Goal: Transaction & Acquisition: Download file/media

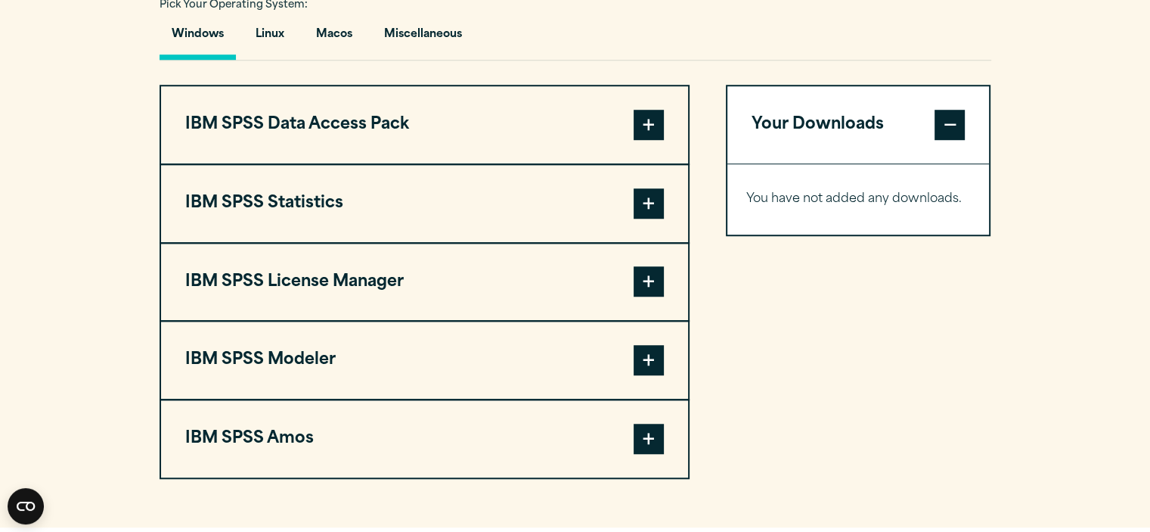
scroll to position [1135, 0]
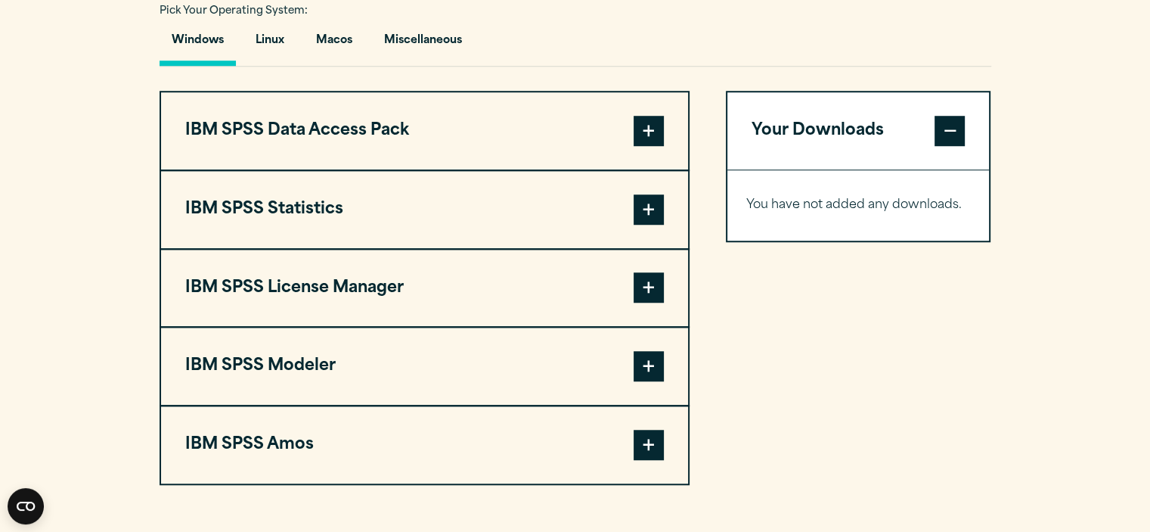
click at [653, 210] on span at bounding box center [649, 209] width 30 height 30
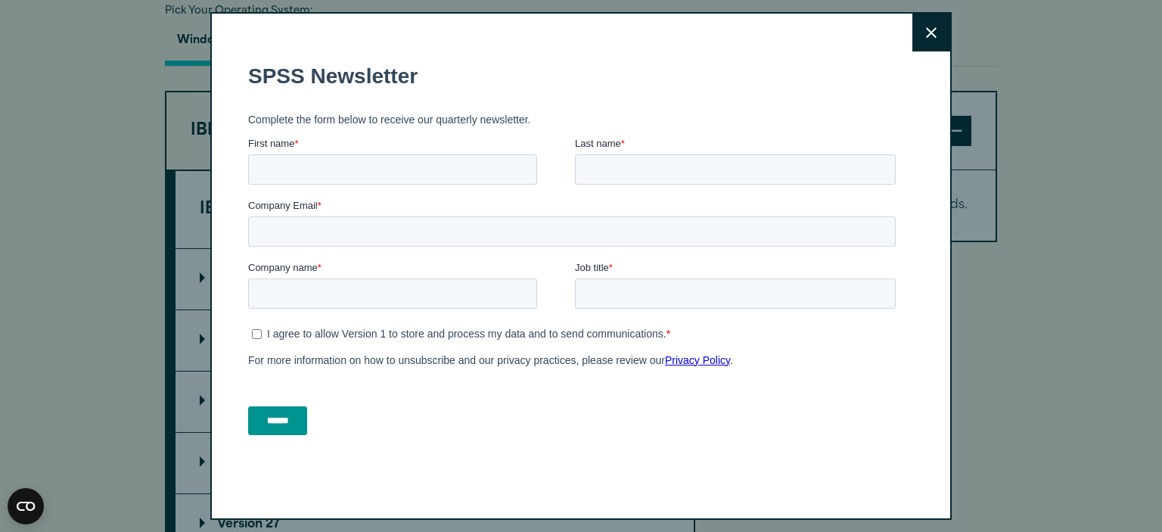
click at [926, 36] on icon at bounding box center [931, 32] width 11 height 11
click at [926, 37] on icon at bounding box center [931, 32] width 11 height 11
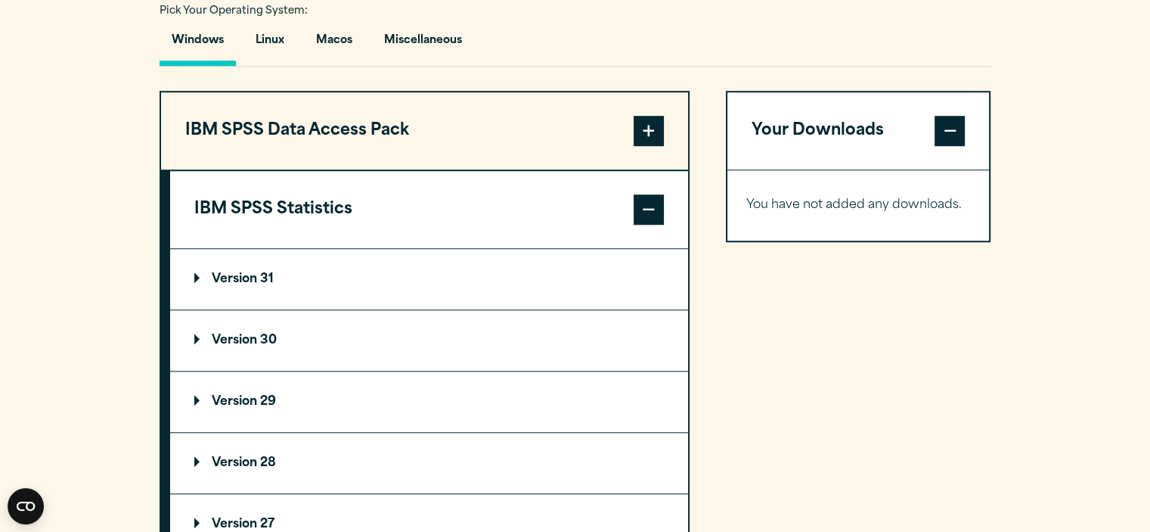
click at [197, 276] on p "Version 31" at bounding box center [233, 279] width 79 height 12
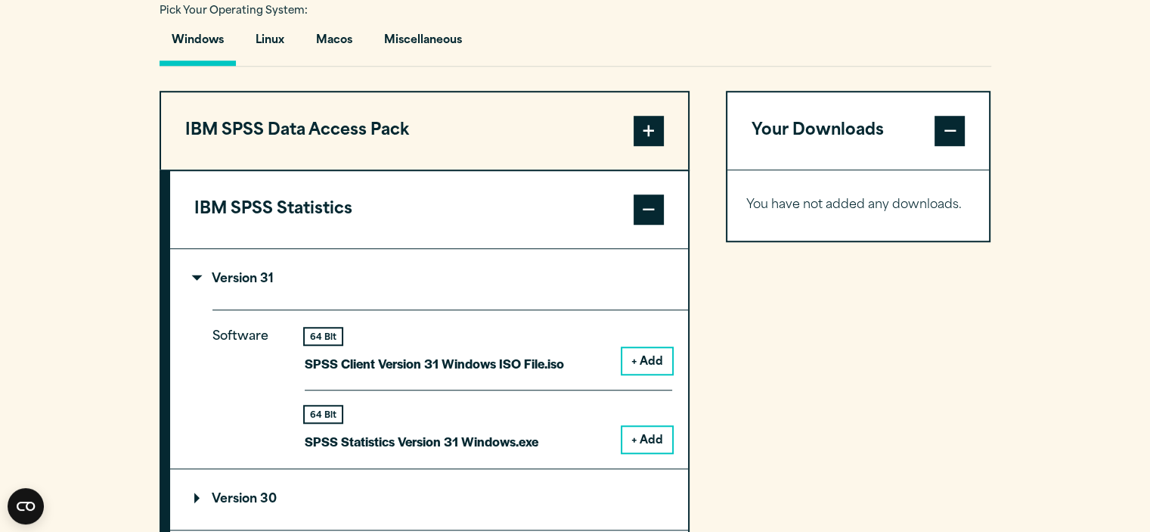
click at [655, 433] on button "+ Add" at bounding box center [647, 440] width 50 height 26
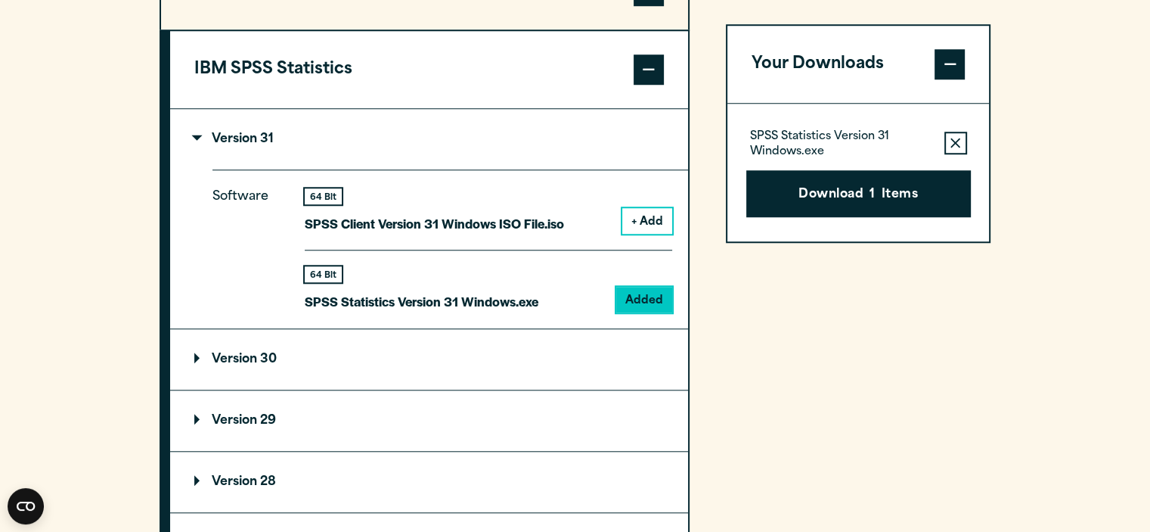
scroll to position [1286, 0]
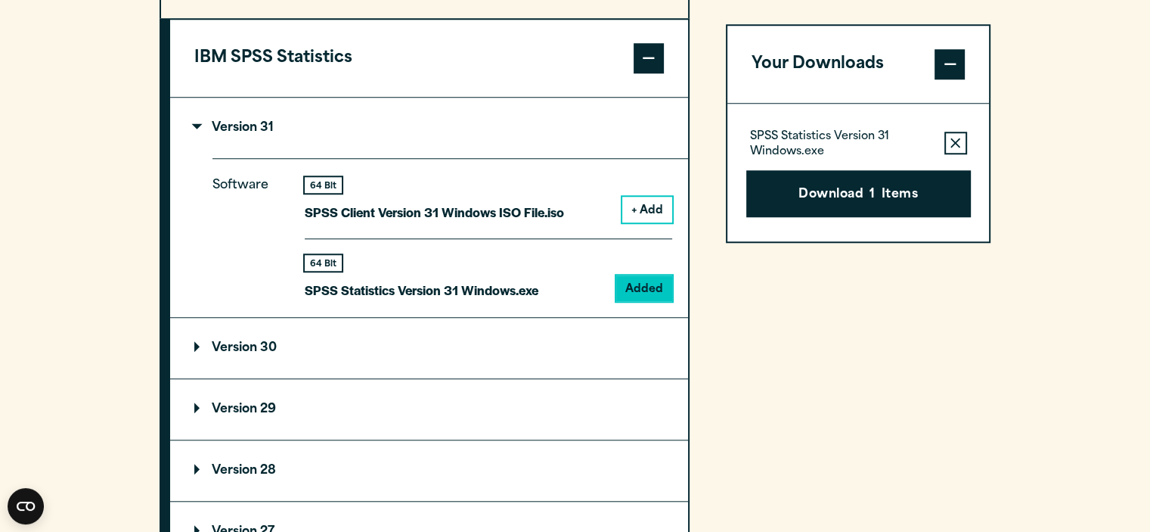
click at [191, 344] on summary "Version 30" at bounding box center [429, 348] width 518 height 61
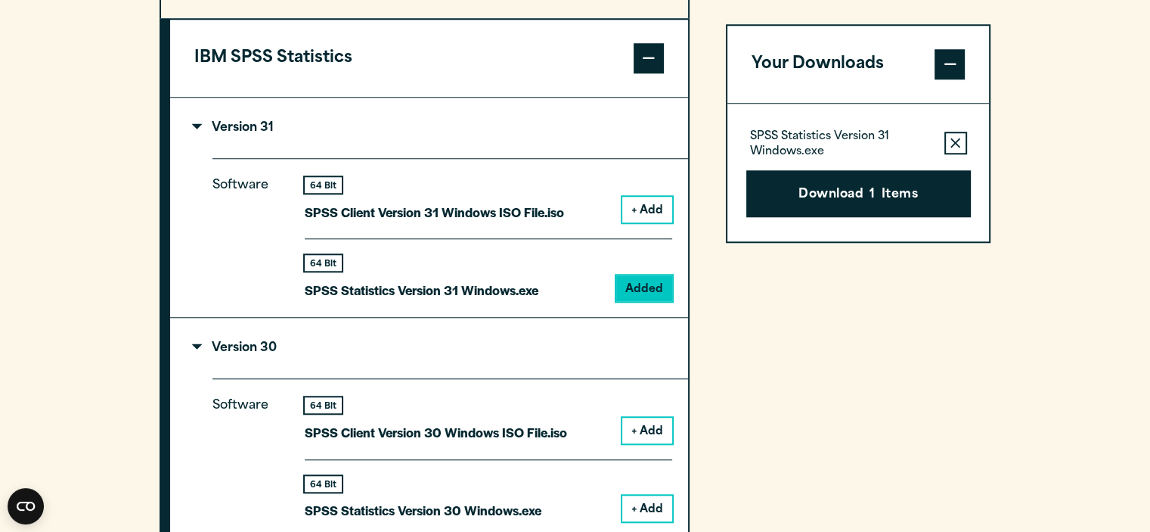
click at [632, 509] on button "+ Add" at bounding box center [647, 508] width 50 height 26
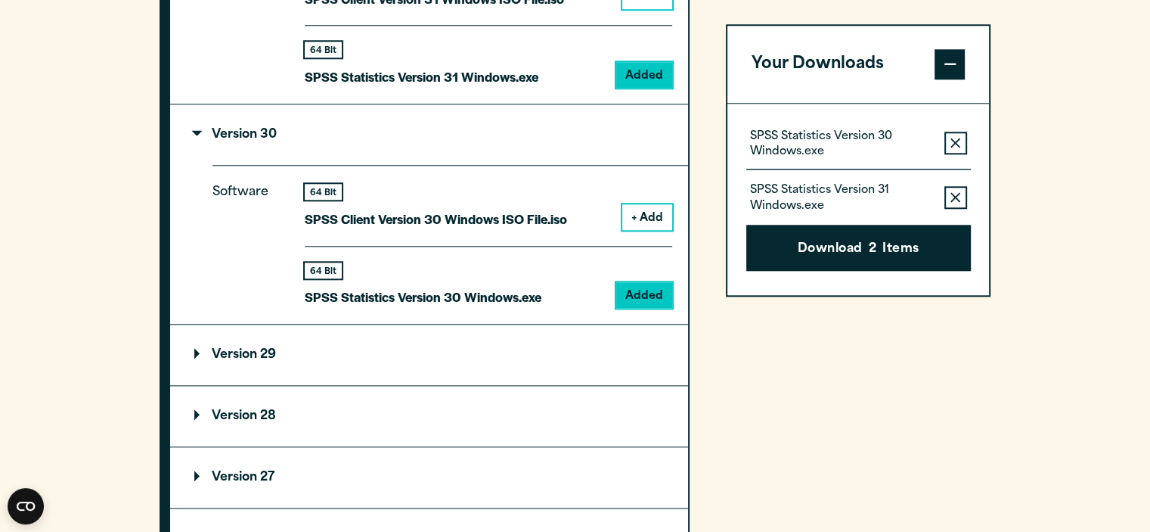
scroll to position [1513, 0]
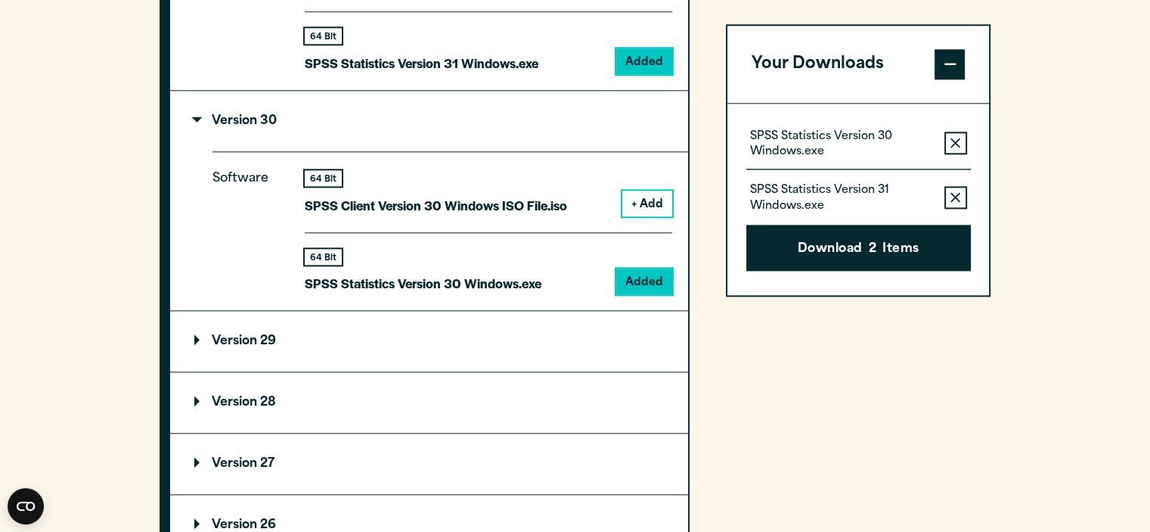
click at [194, 338] on summary "Version 29" at bounding box center [429, 341] width 518 height 61
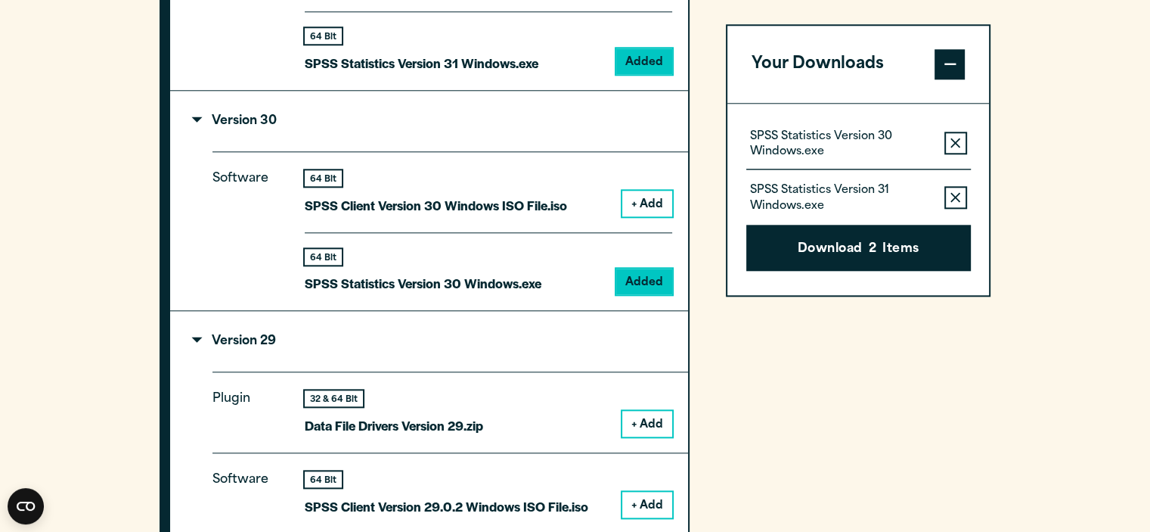
click at [641, 507] on button "+ Add" at bounding box center [647, 505] width 50 height 26
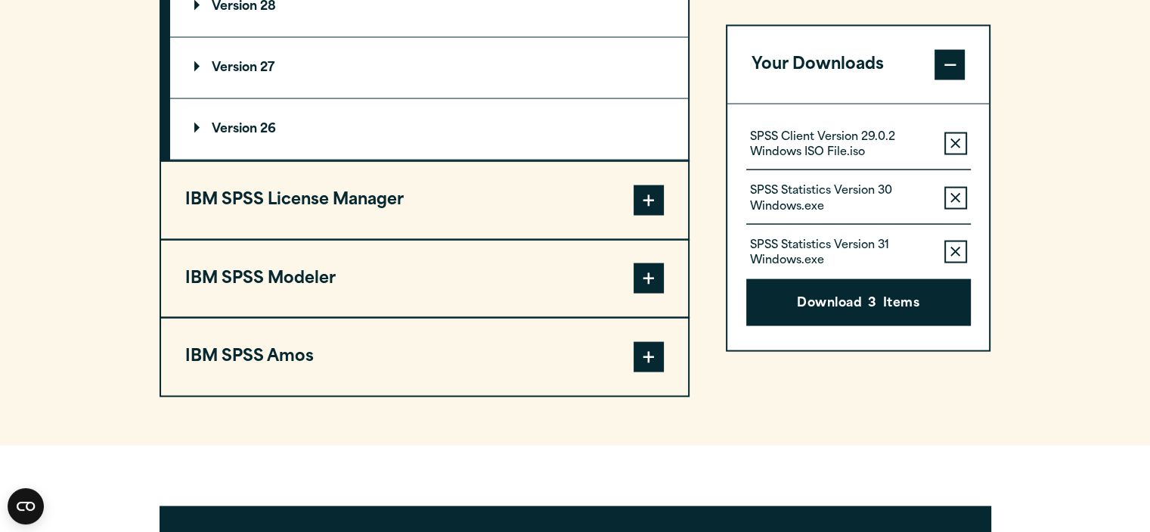
scroll to position [3177, 0]
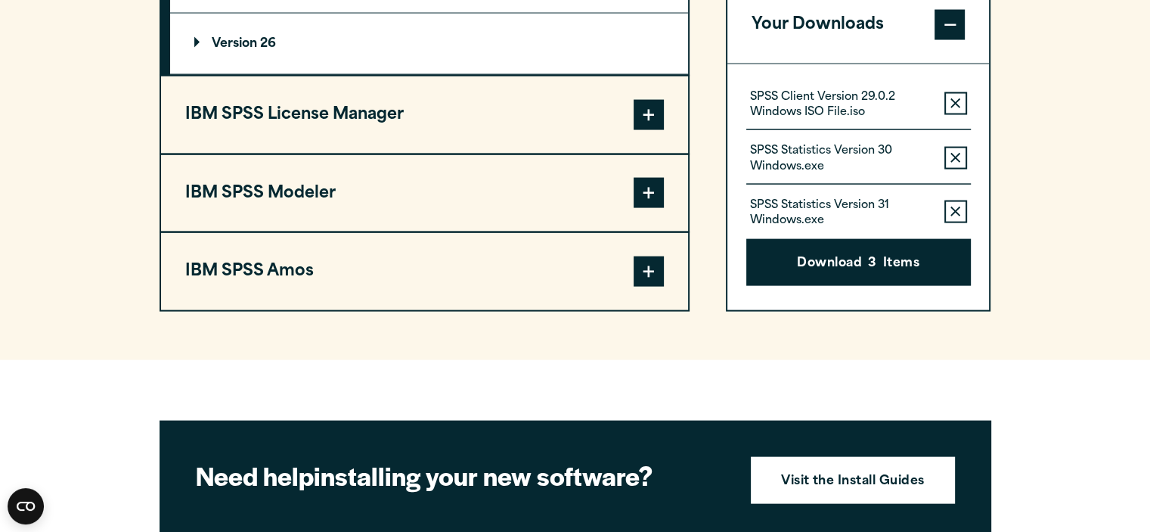
click at [652, 262] on span at bounding box center [649, 271] width 30 height 30
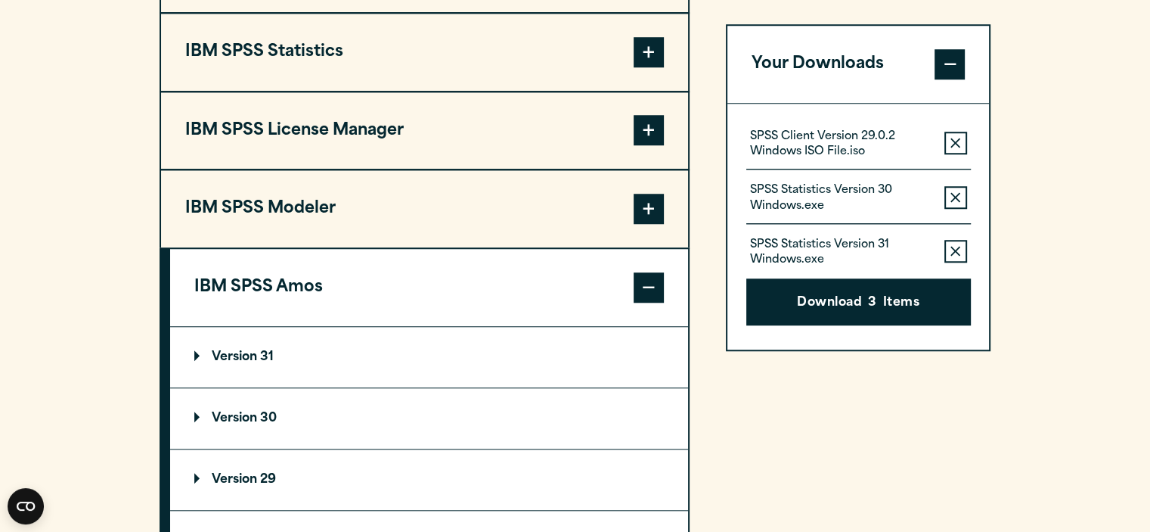
scroll to position [1350, 0]
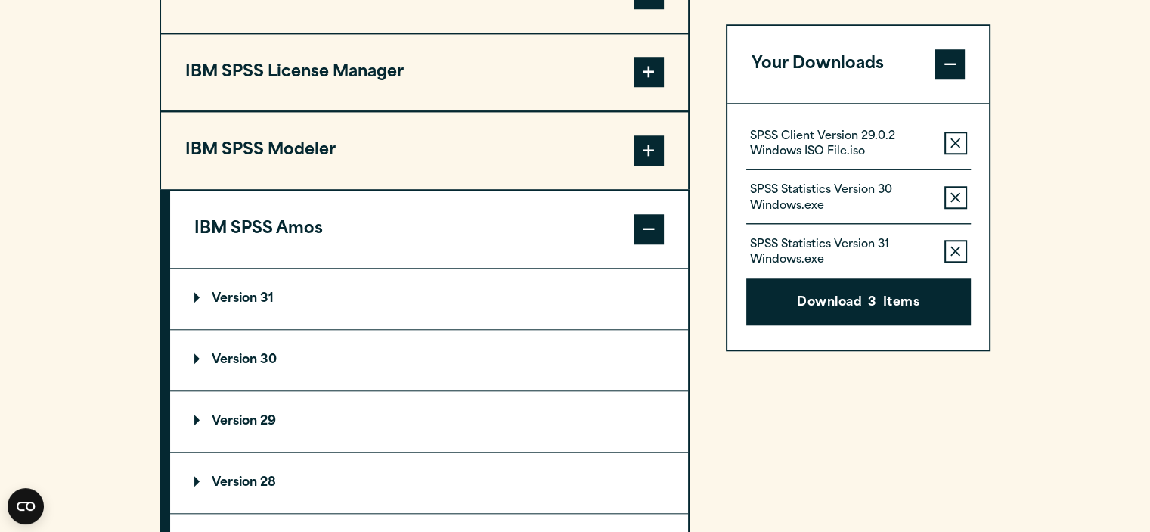
click at [195, 293] on p "Version 31" at bounding box center [233, 299] width 79 height 12
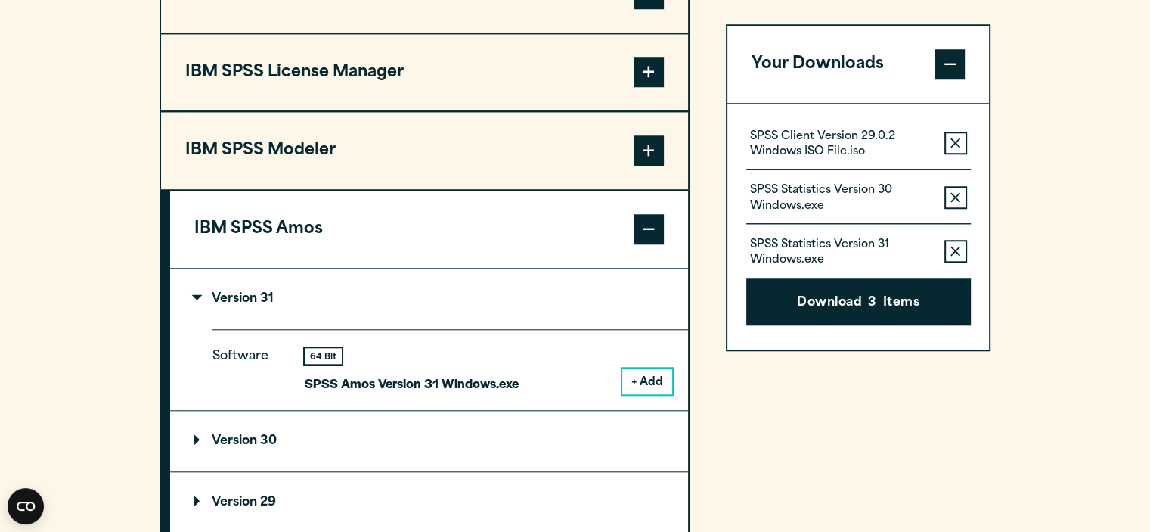
click at [653, 383] on button "+ Add" at bounding box center [647, 381] width 50 height 26
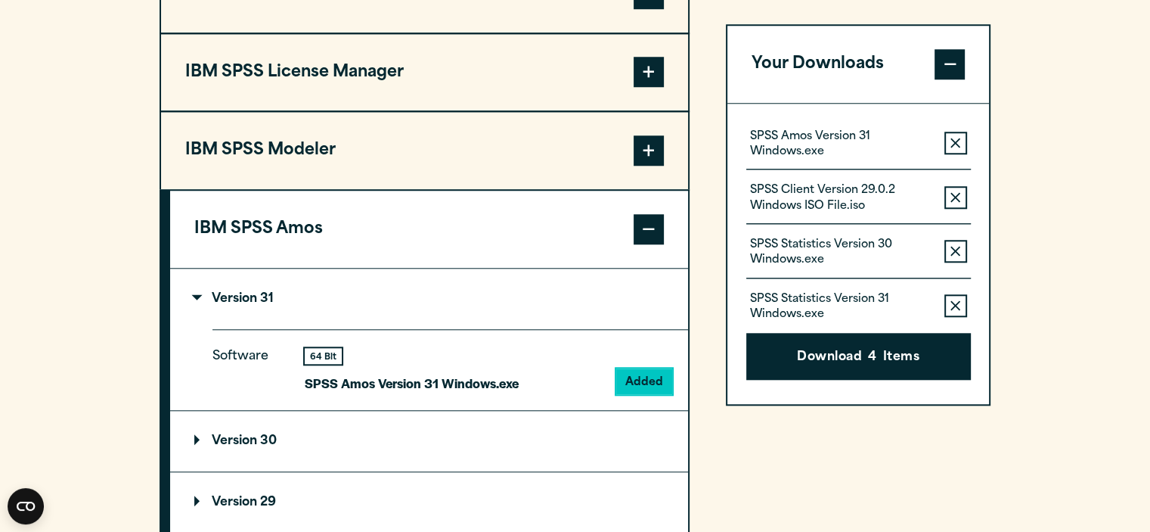
click at [194, 435] on p "Version 30" at bounding box center [235, 441] width 82 height 12
click at [632, 515] on button "+ Add" at bounding box center [647, 523] width 50 height 26
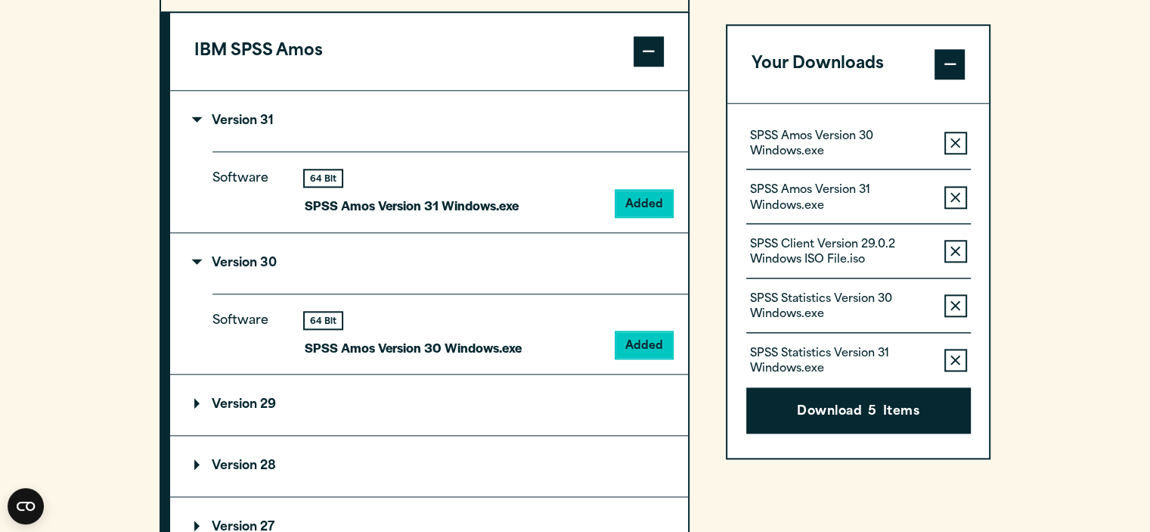
scroll to position [1577, 0]
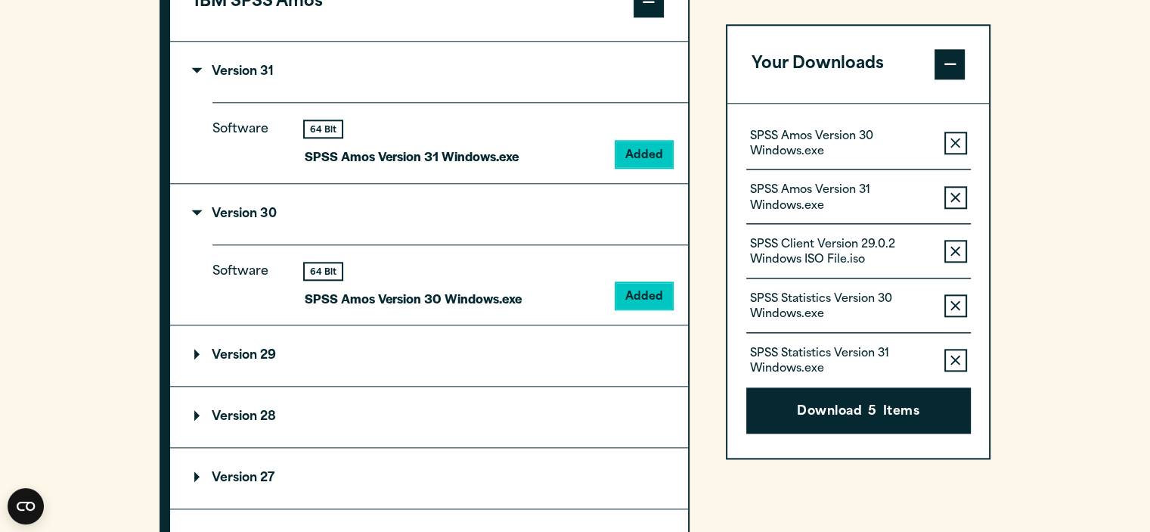
click at [191, 367] on summary "Version 29" at bounding box center [429, 355] width 518 height 61
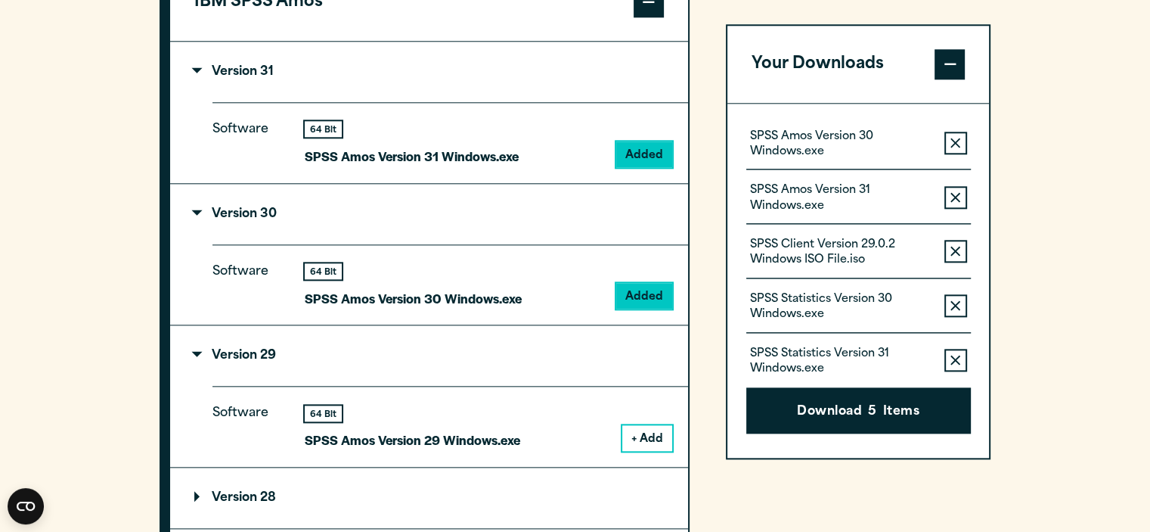
click at [664, 437] on button "+ Add" at bounding box center [647, 438] width 50 height 26
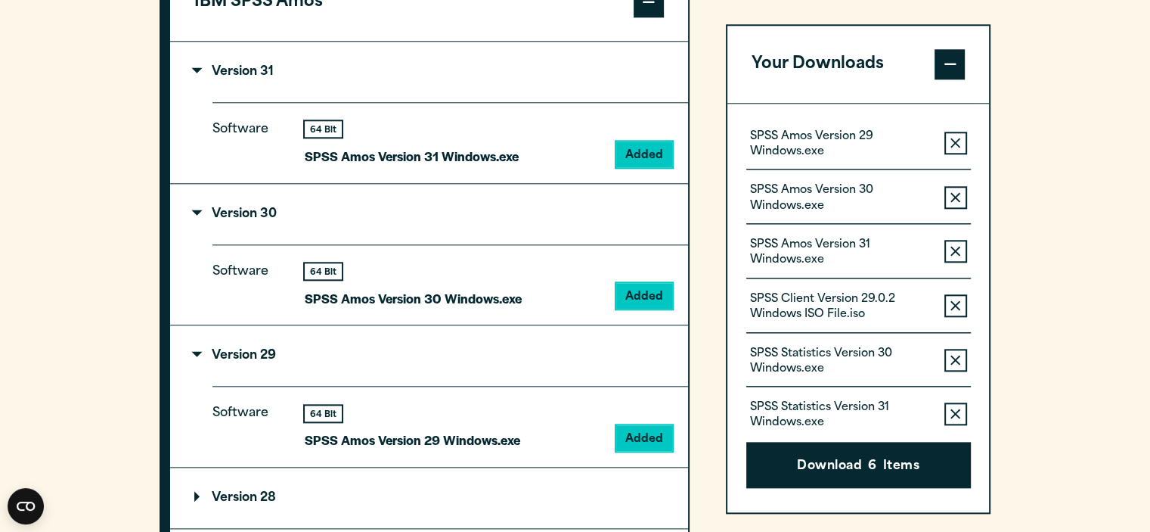
scroll to position [1048, 0]
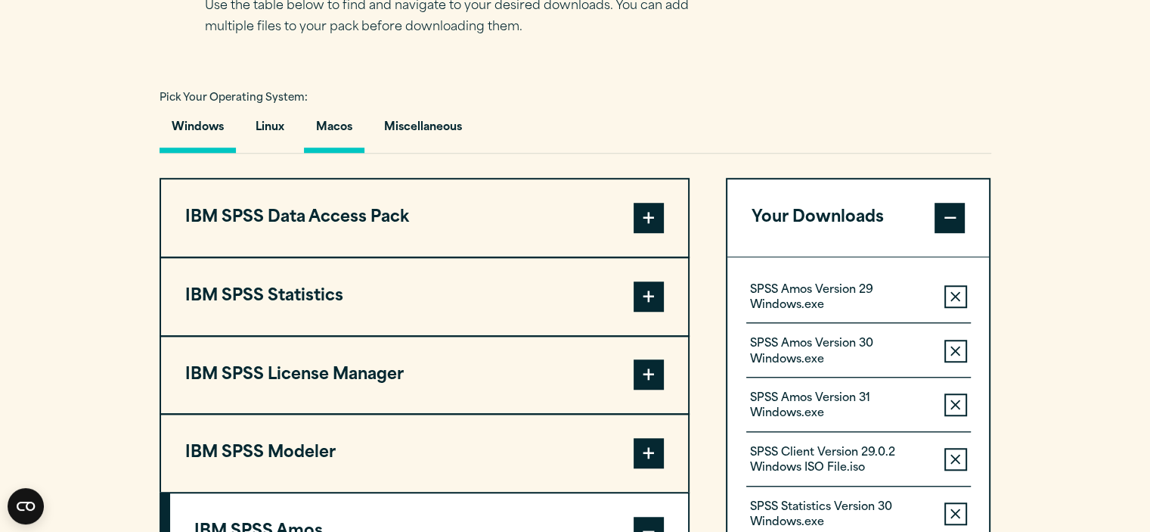
click at [343, 124] on button "Macos" at bounding box center [334, 131] width 61 height 43
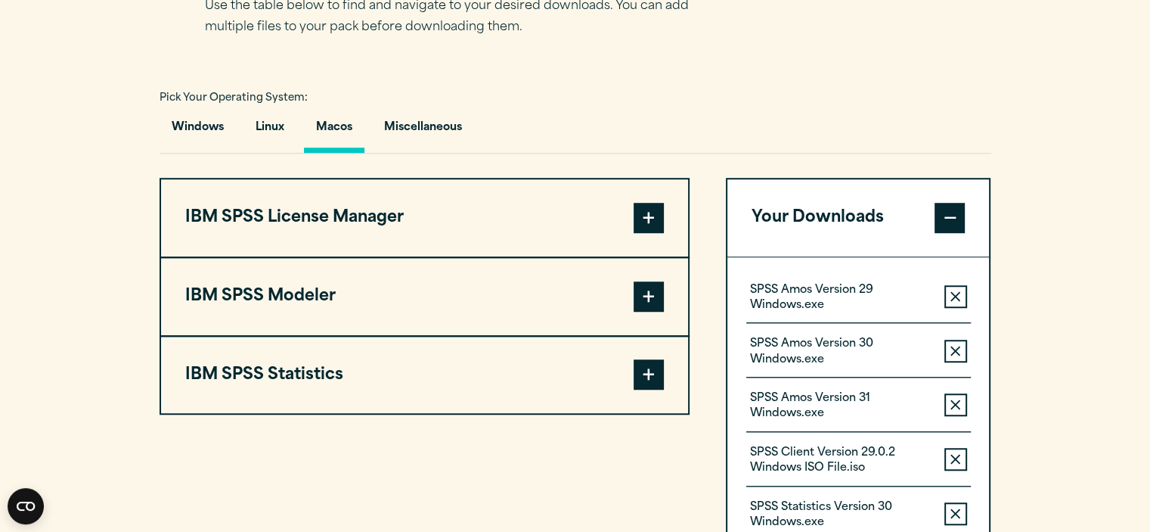
click at [657, 293] on span at bounding box center [649, 296] width 30 height 30
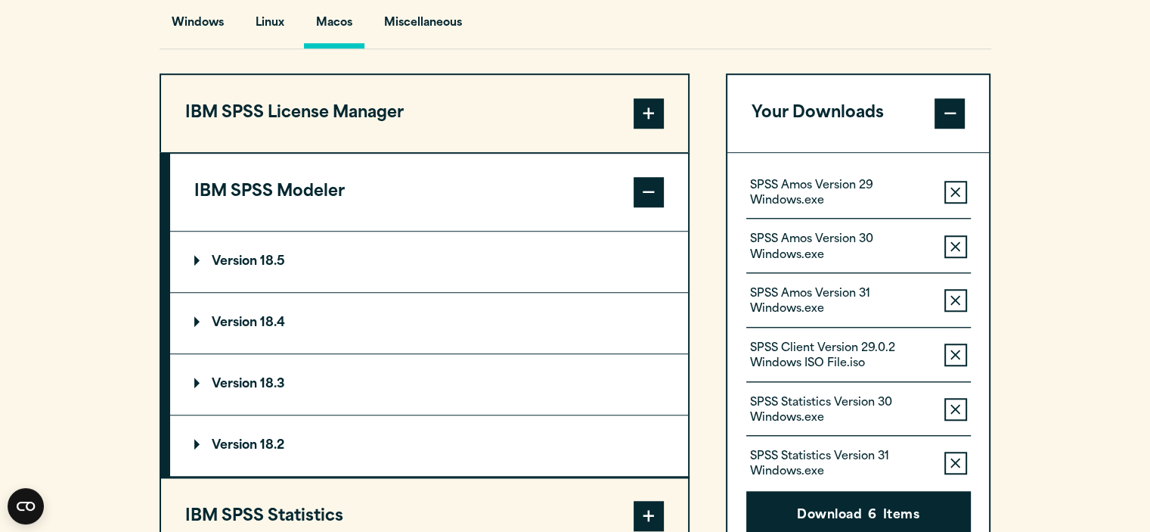
scroll to position [1199, 0]
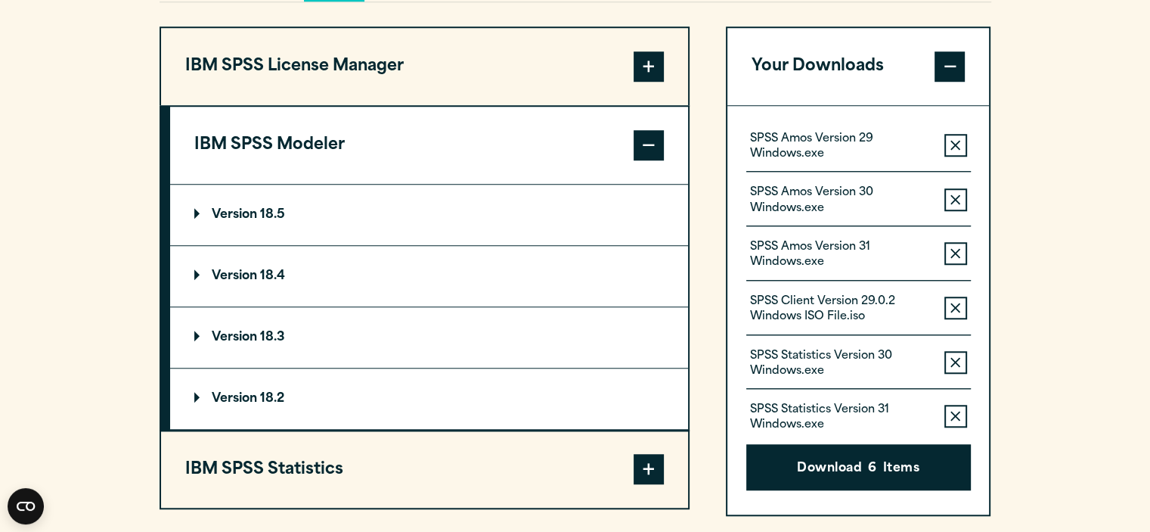
click at [198, 213] on p "Version 18.5" at bounding box center [239, 215] width 91 height 12
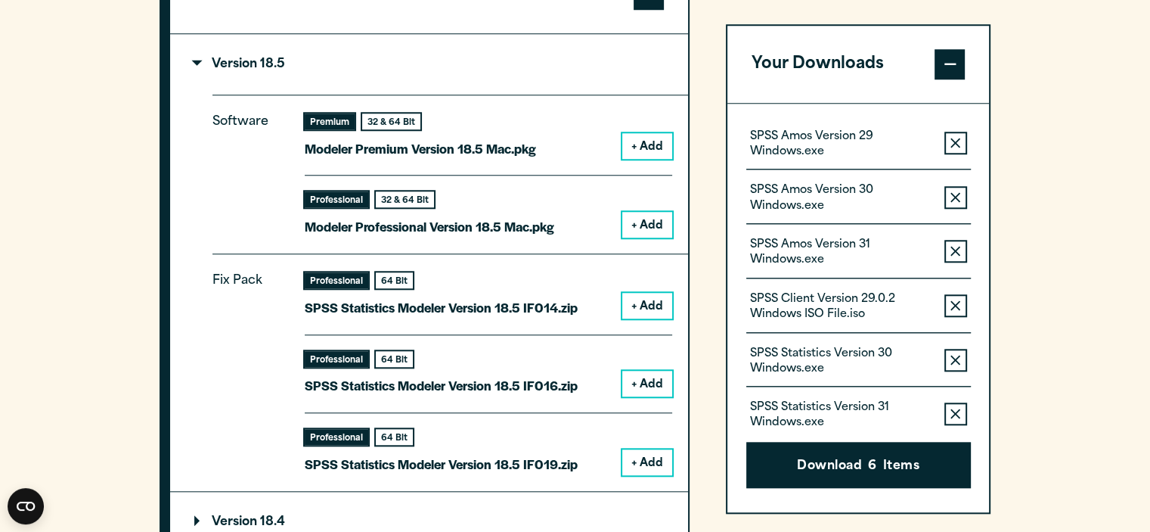
scroll to position [1350, 0]
click at [643, 222] on button "+ Add" at bounding box center [647, 224] width 50 height 26
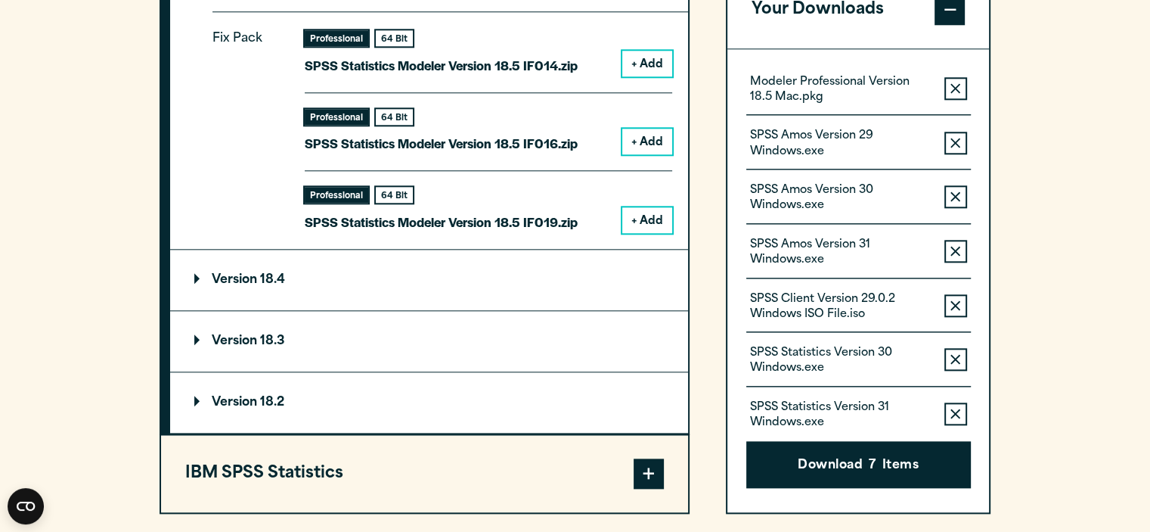
scroll to position [1653, 0]
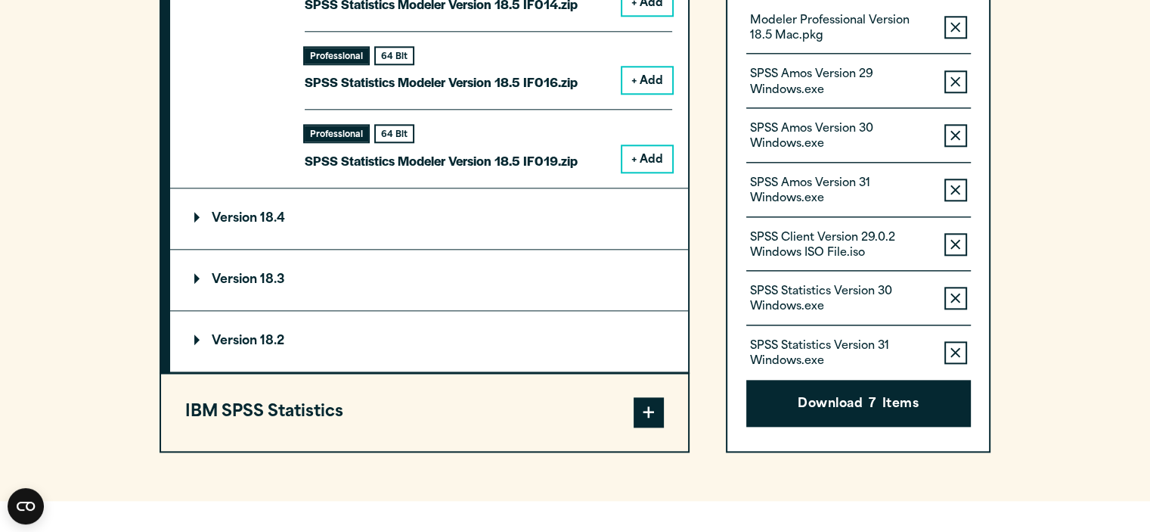
click at [652, 404] on span at bounding box center [649, 412] width 30 height 30
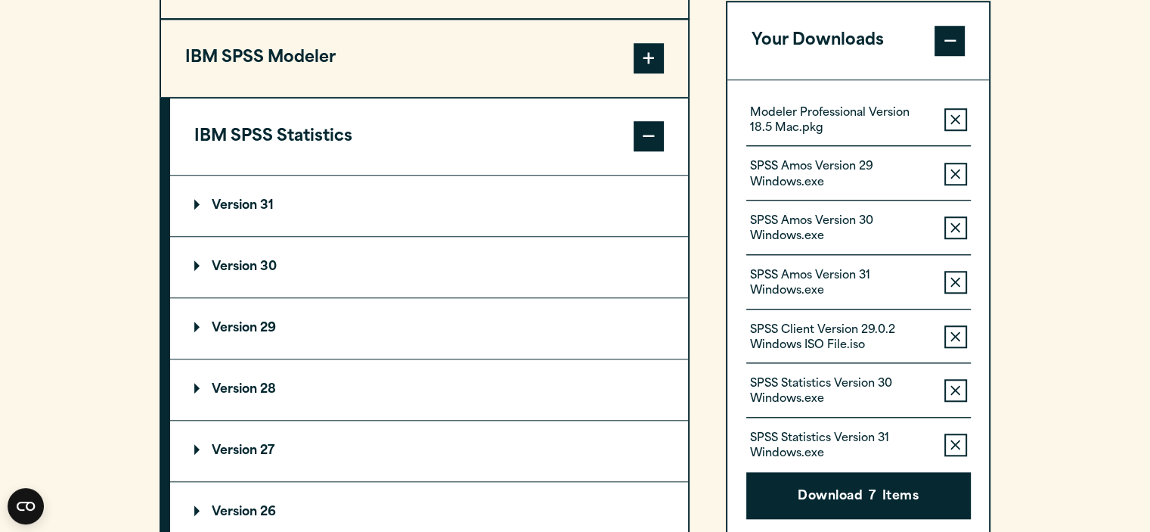
scroll to position [1274, 0]
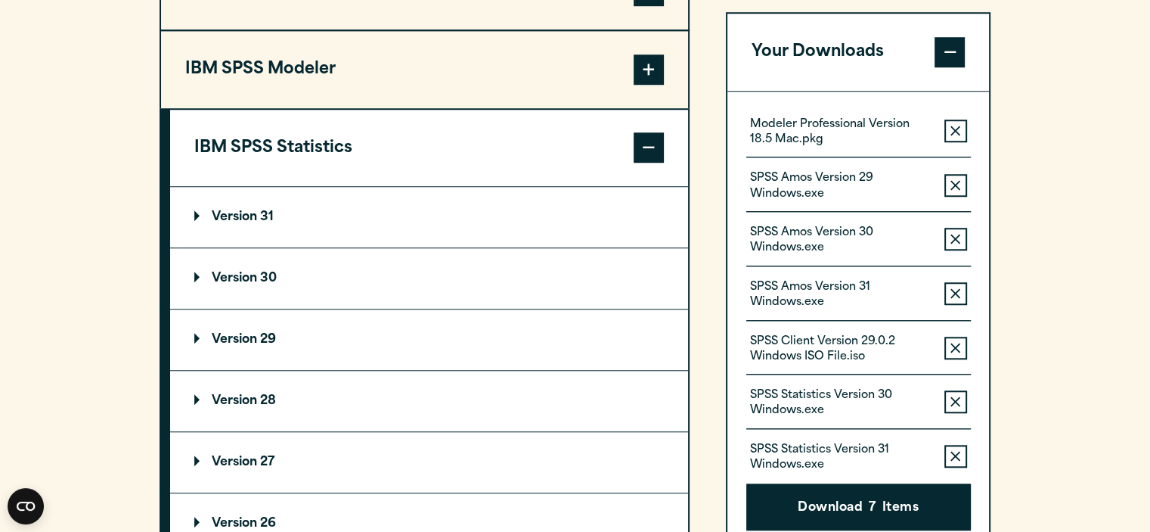
click at [191, 213] on summary "Version 31" at bounding box center [429, 217] width 518 height 61
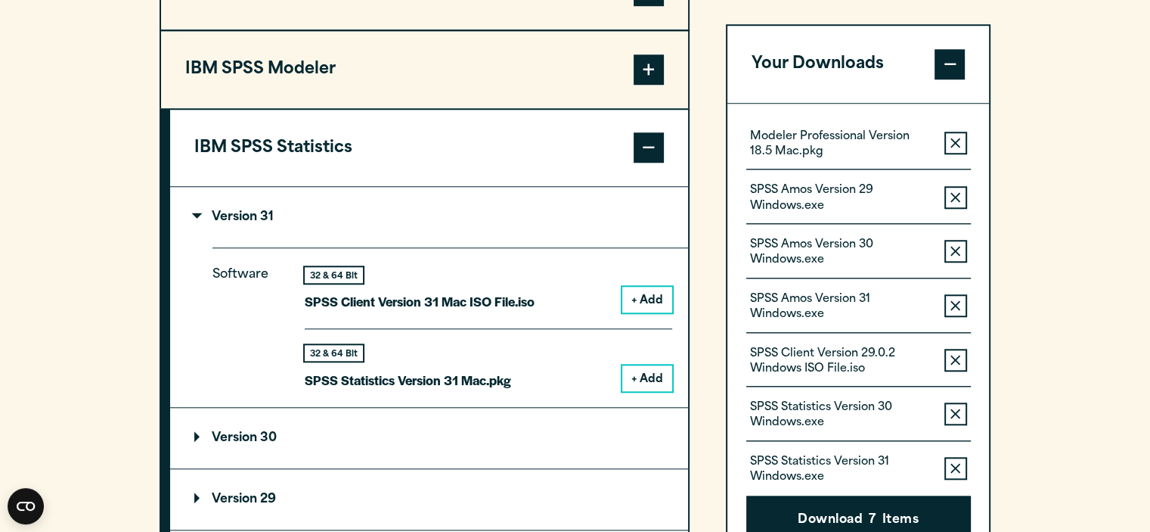
click at [645, 382] on button "+ Add" at bounding box center [647, 378] width 50 height 26
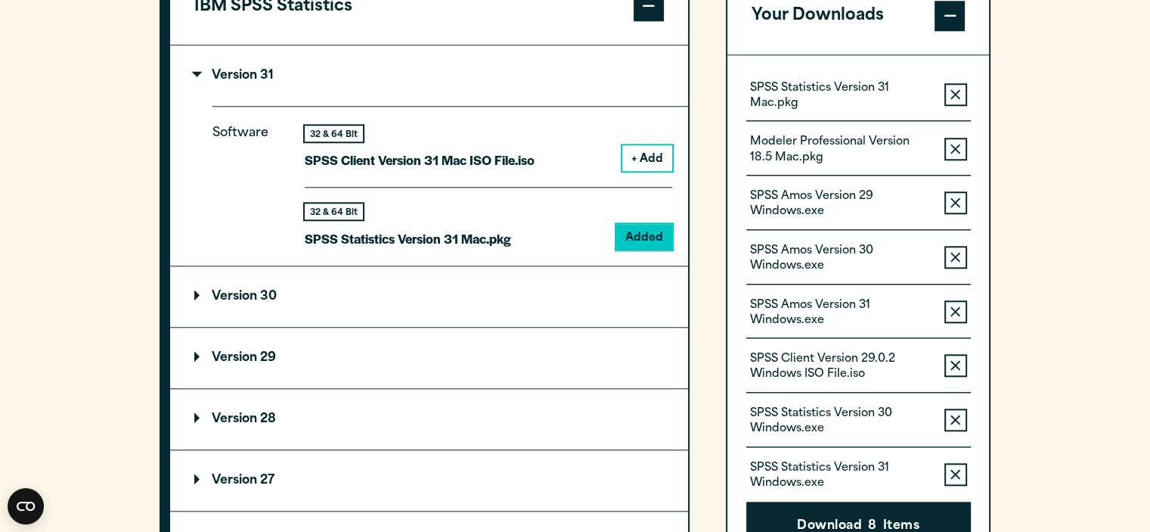
scroll to position [1426, 0]
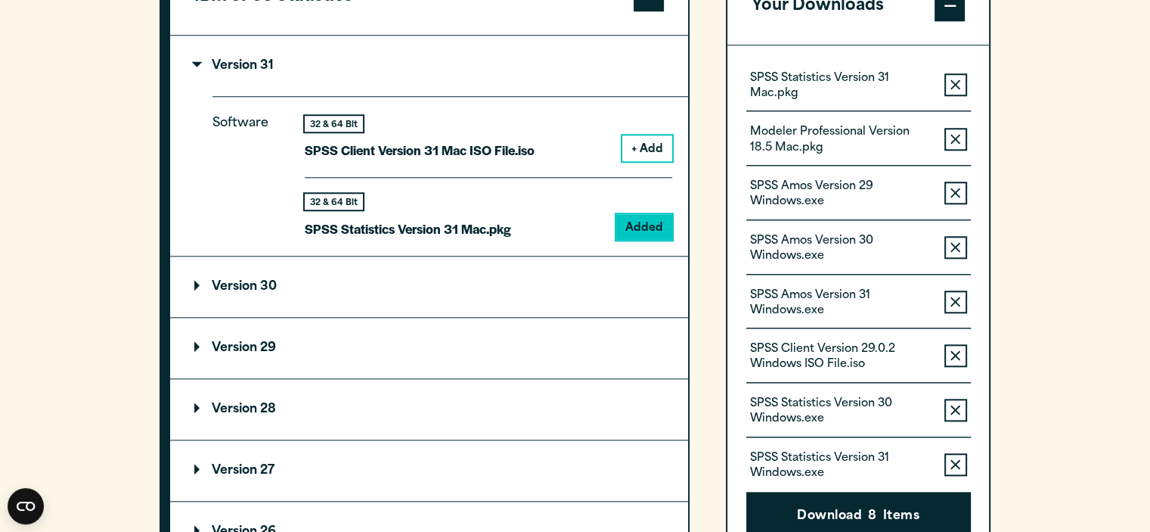
click at [193, 281] on summary "Version 30" at bounding box center [429, 286] width 518 height 61
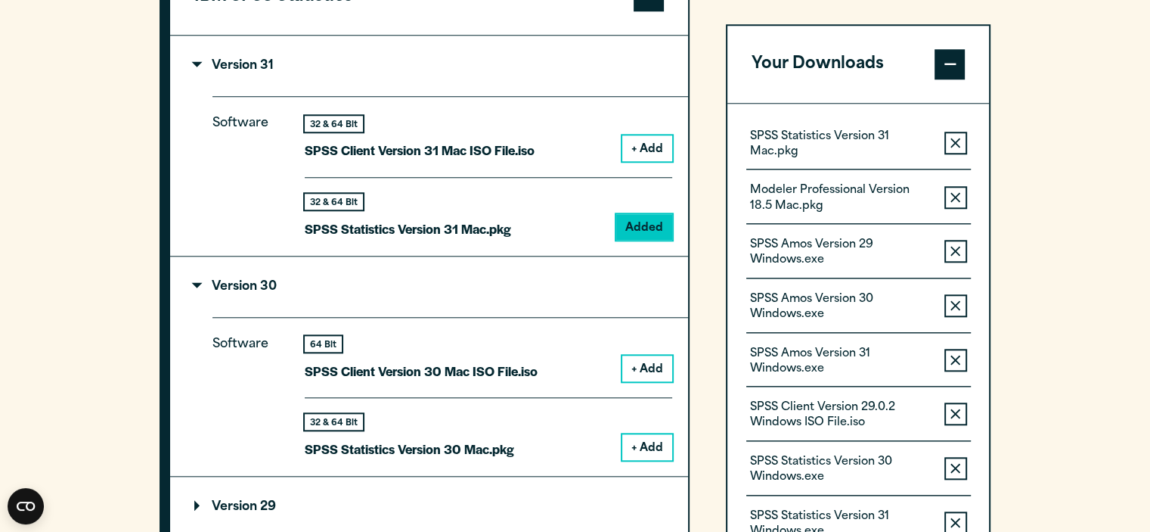
click at [650, 442] on button "+ Add" at bounding box center [647, 447] width 50 height 26
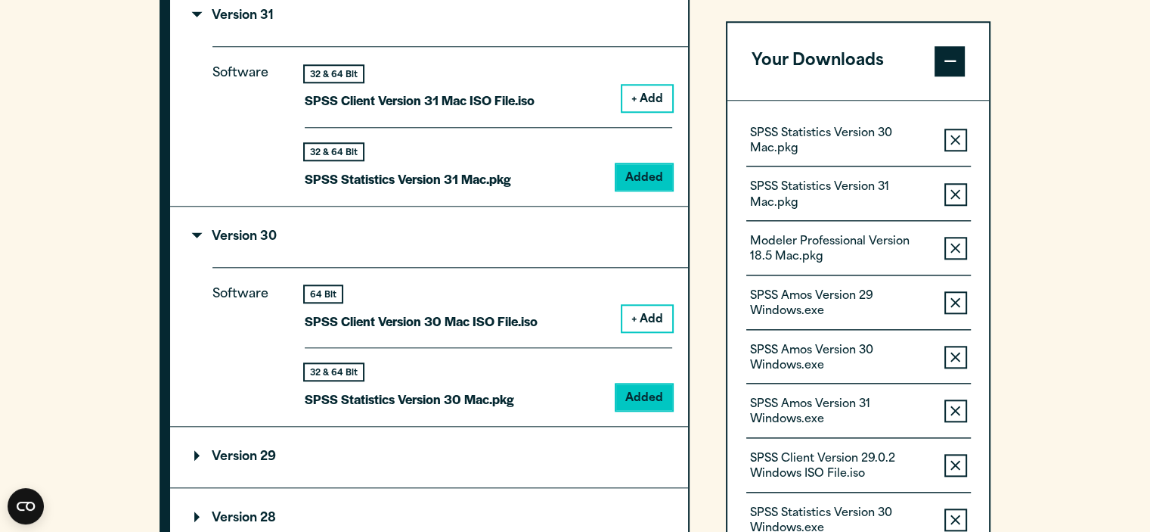
scroll to position [1577, 0]
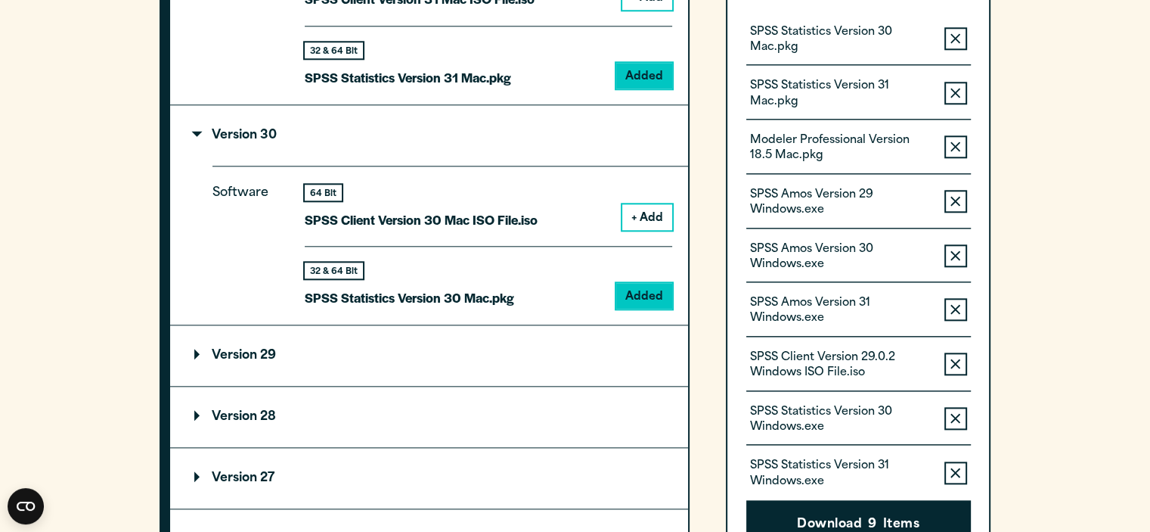
click at [197, 349] on p "Version 29" at bounding box center [235, 355] width 82 height 12
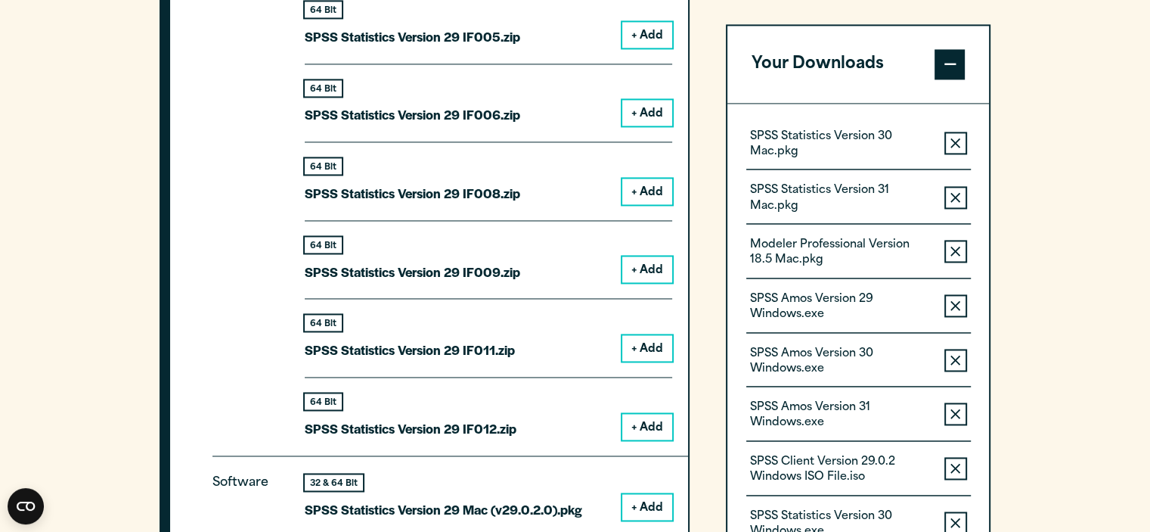
scroll to position [2258, 0]
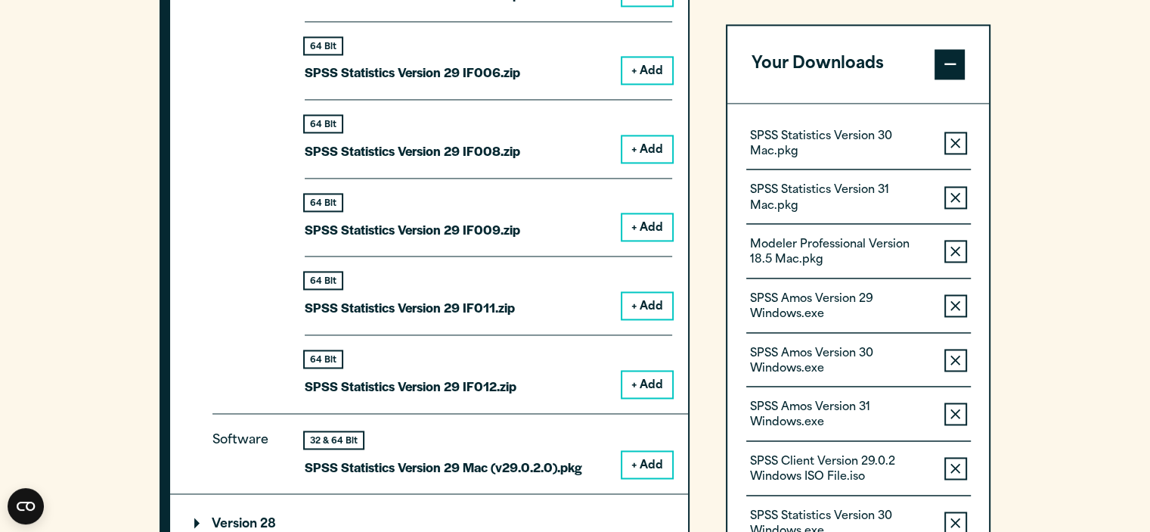
click at [660, 456] on button "+ Add" at bounding box center [647, 465] width 50 height 26
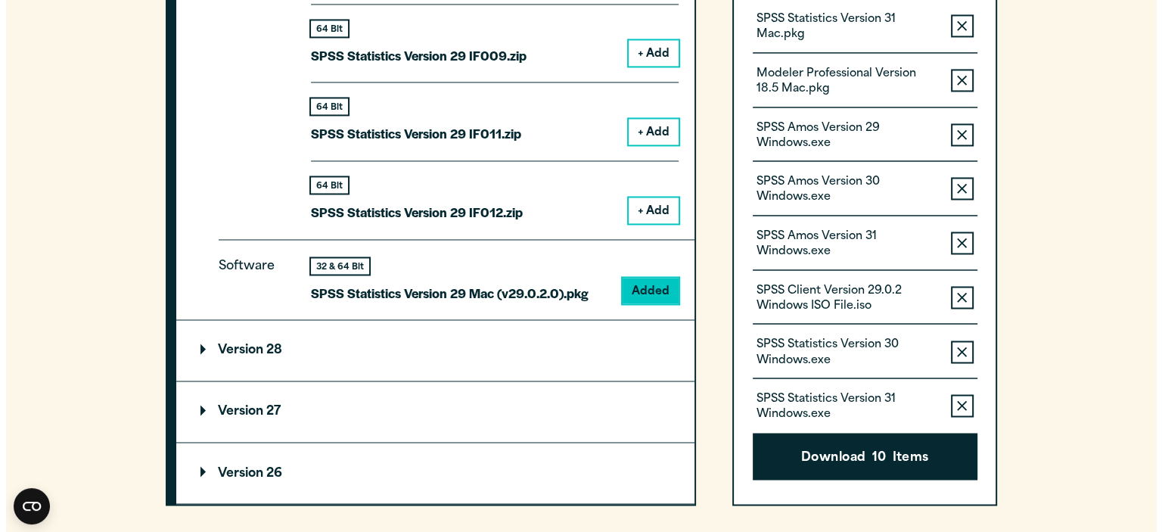
scroll to position [2711, 0]
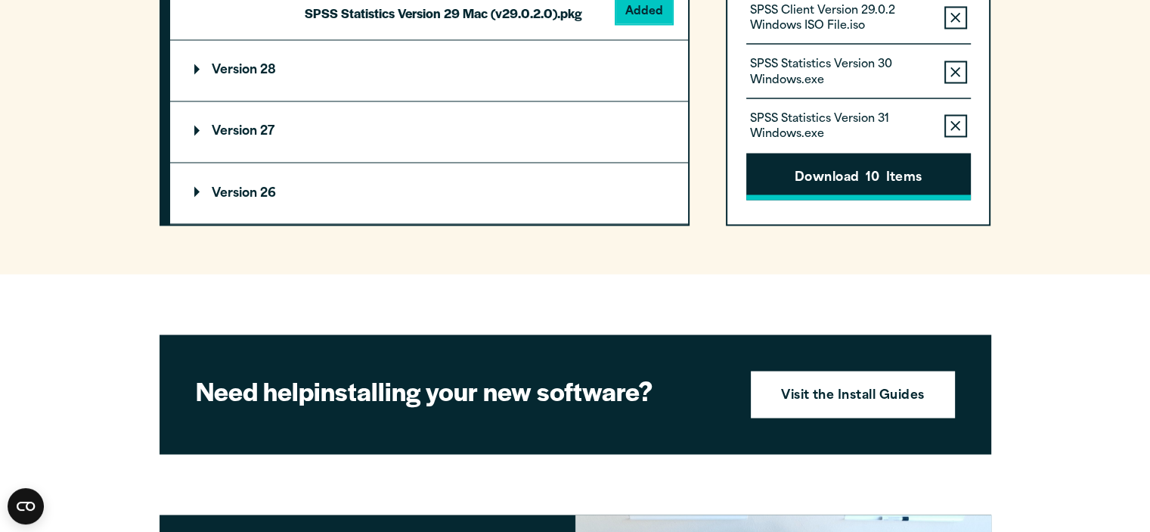
click at [880, 178] on button "Download 10 Items" at bounding box center [859, 177] width 225 height 47
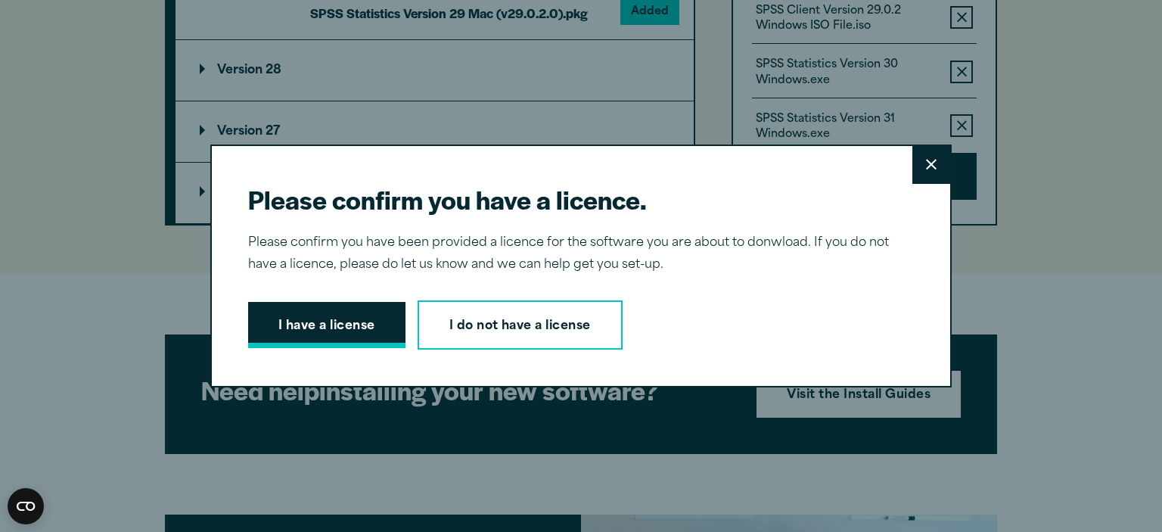
click at [342, 315] on button "I have a license" at bounding box center [326, 325] width 157 height 47
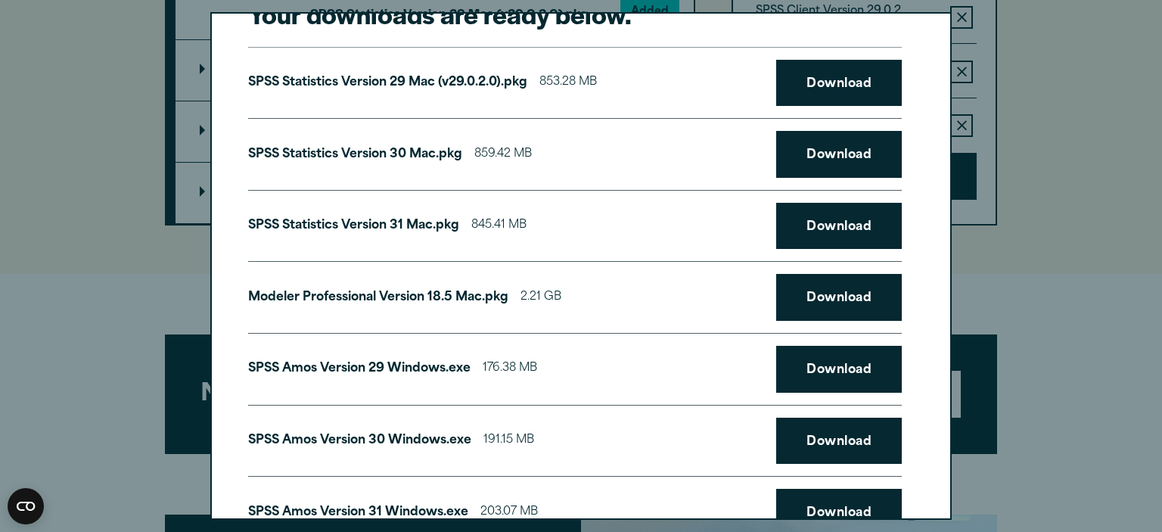
scroll to position [0, 0]
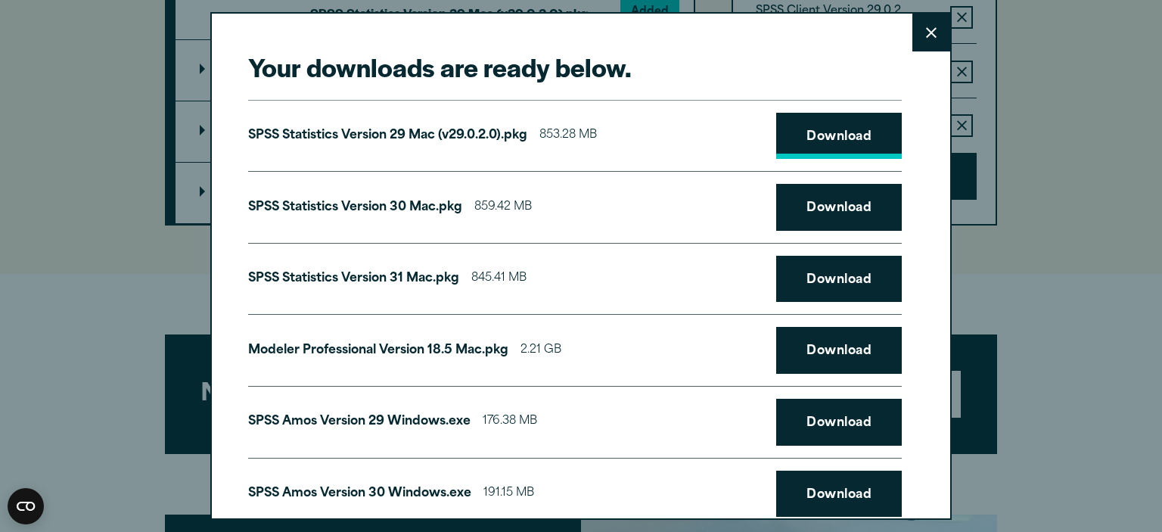
click at [844, 129] on link "Download" at bounding box center [839, 136] width 126 height 47
click at [819, 214] on link "Download" at bounding box center [839, 207] width 126 height 47
click at [827, 284] on link "Download" at bounding box center [839, 279] width 126 height 47
click at [830, 359] on link "Download" at bounding box center [839, 350] width 126 height 47
click at [846, 427] on link "Download" at bounding box center [839, 422] width 126 height 47
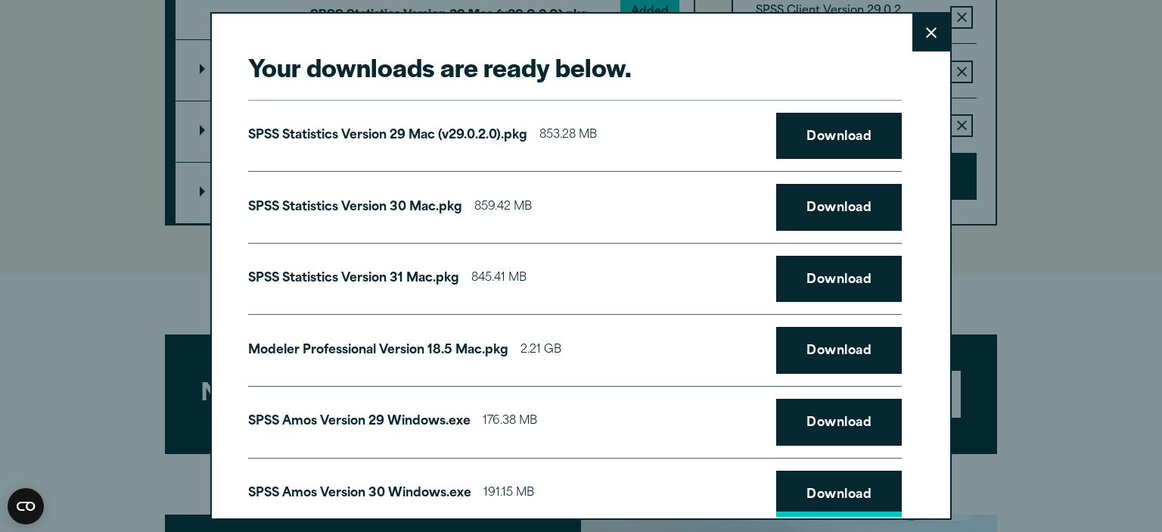
click at [841, 498] on link "Download" at bounding box center [839, 493] width 126 height 47
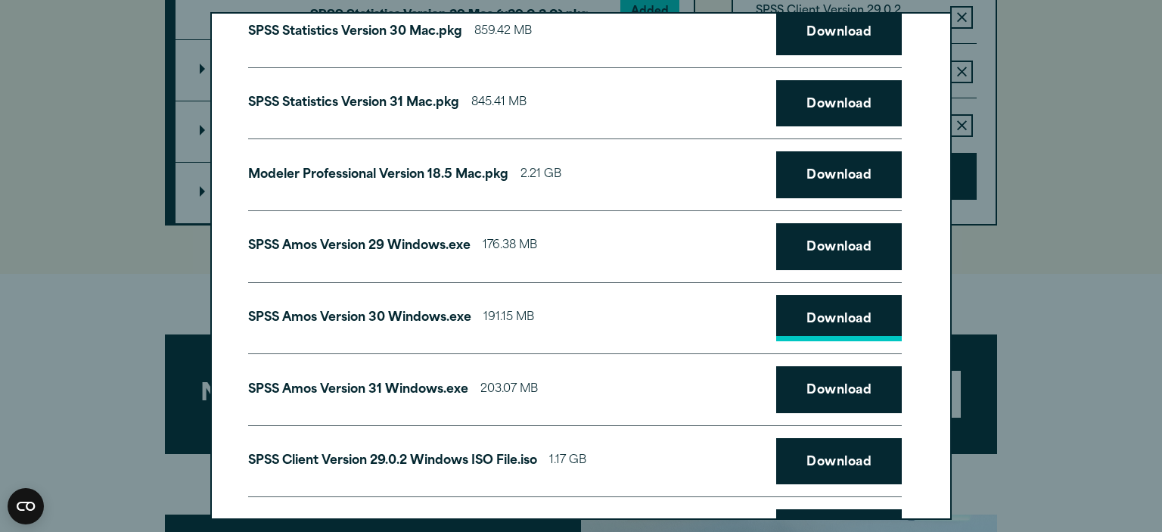
scroll to position [227, 0]
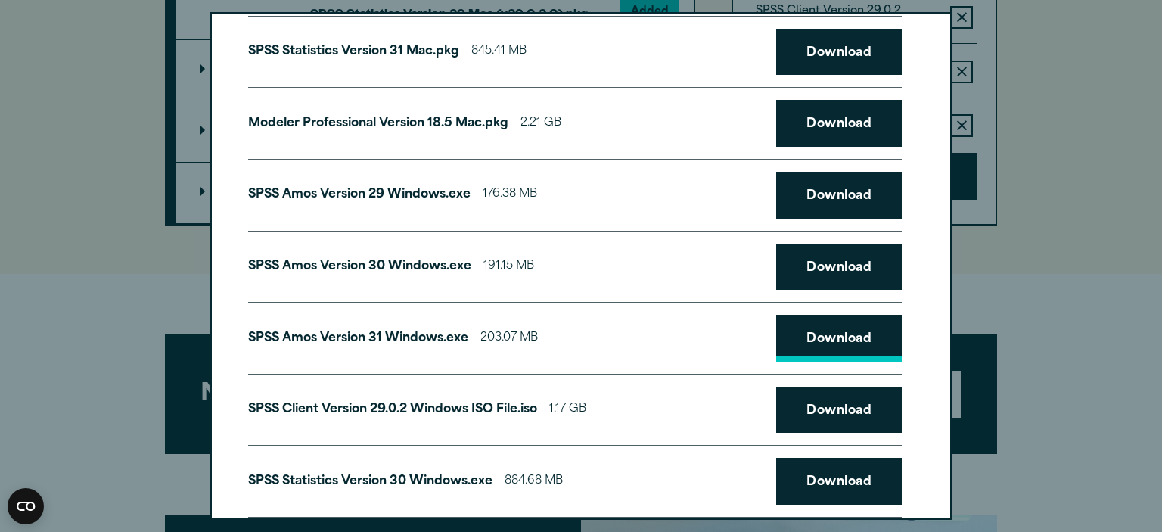
click at [839, 331] on link "Download" at bounding box center [839, 338] width 126 height 47
click at [660, 445] on div "SPSS Statistics Version 30 Windows.exe 884.68 MB Download" at bounding box center [574, 481] width 653 height 73
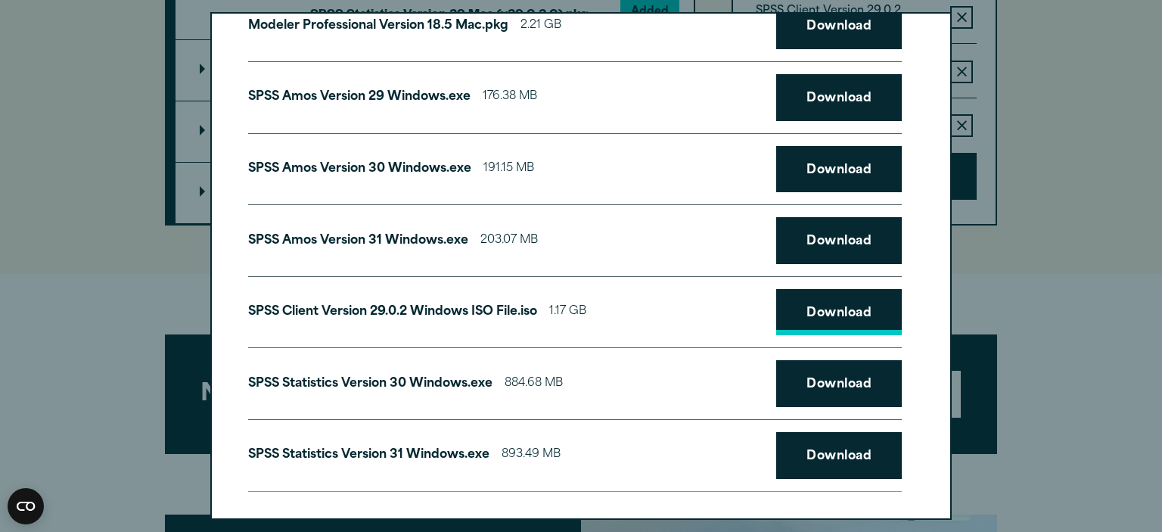
scroll to position [330, 0]
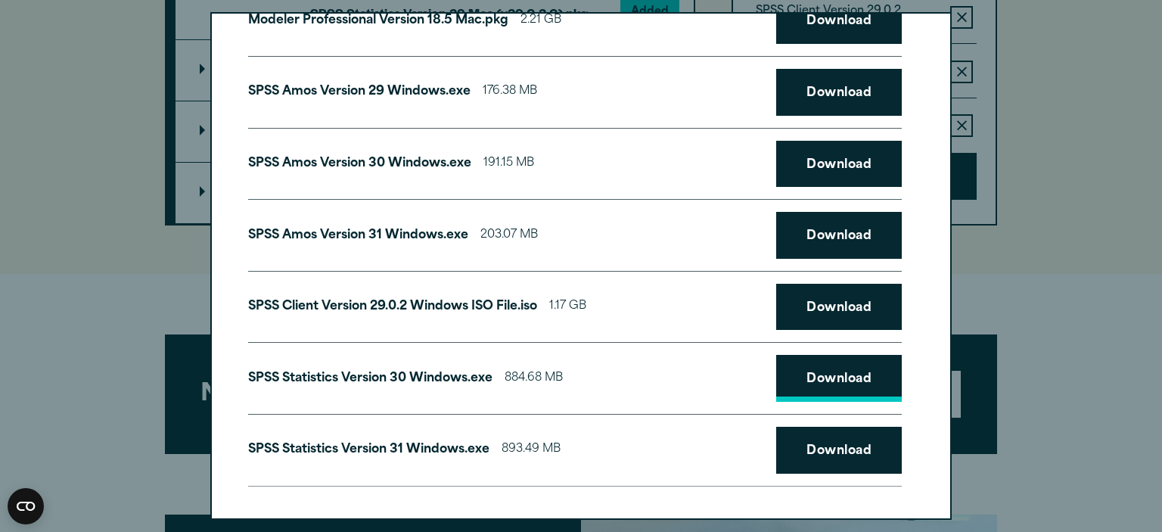
click at [843, 362] on link "Download" at bounding box center [839, 378] width 126 height 47
click at [820, 446] on link "Download" at bounding box center [839, 450] width 126 height 47
click at [832, 459] on link "Download" at bounding box center [839, 450] width 126 height 47
click at [82, 299] on div "Your downloads are ready below. Close SPSS Statistics Version 29 Mac (v29.0.2.0…" at bounding box center [581, 266] width 1162 height 532
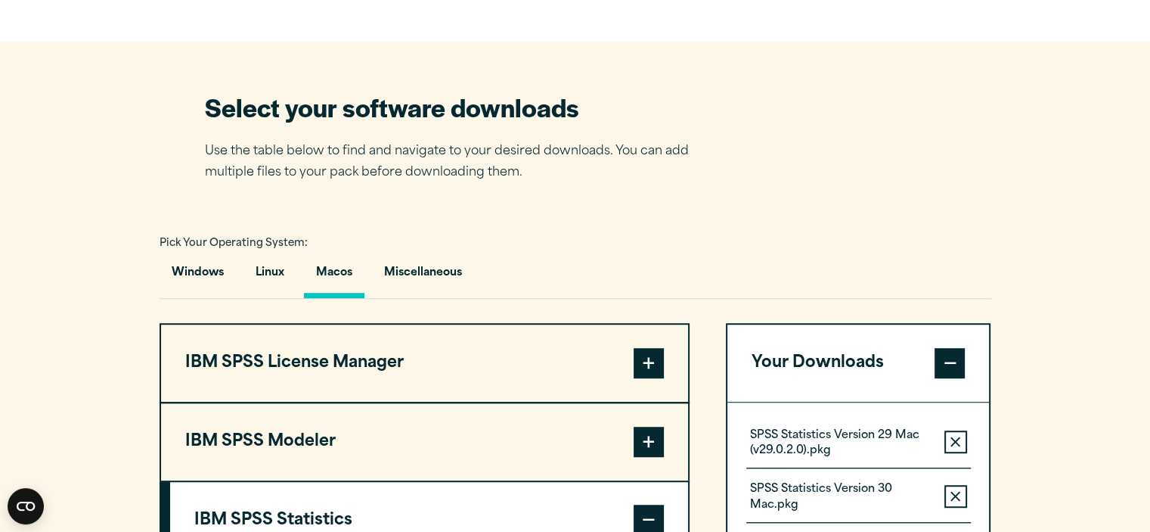
scroll to position [821, 0]
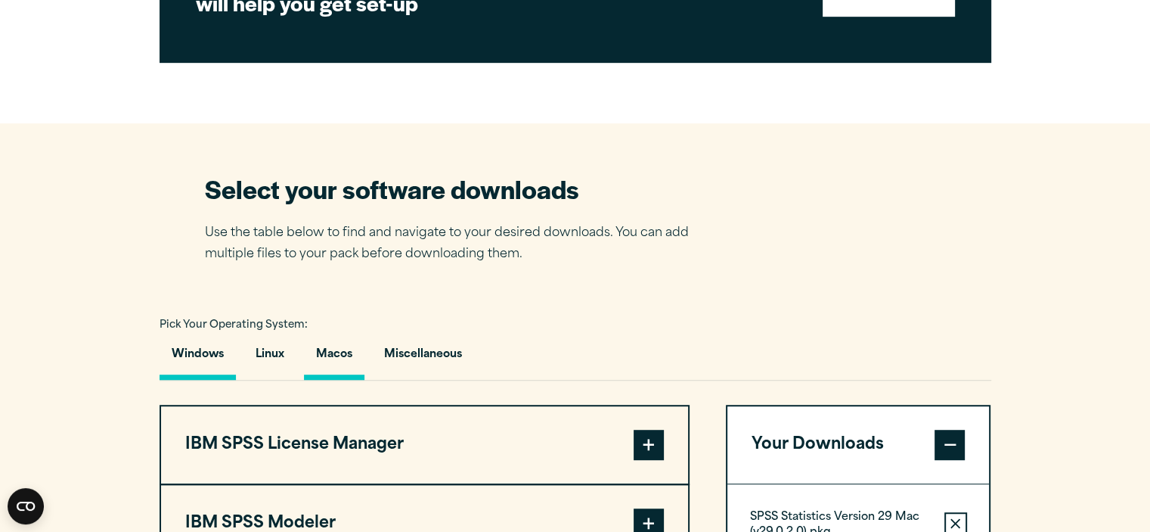
click at [200, 357] on button "Windows" at bounding box center [198, 358] width 76 height 43
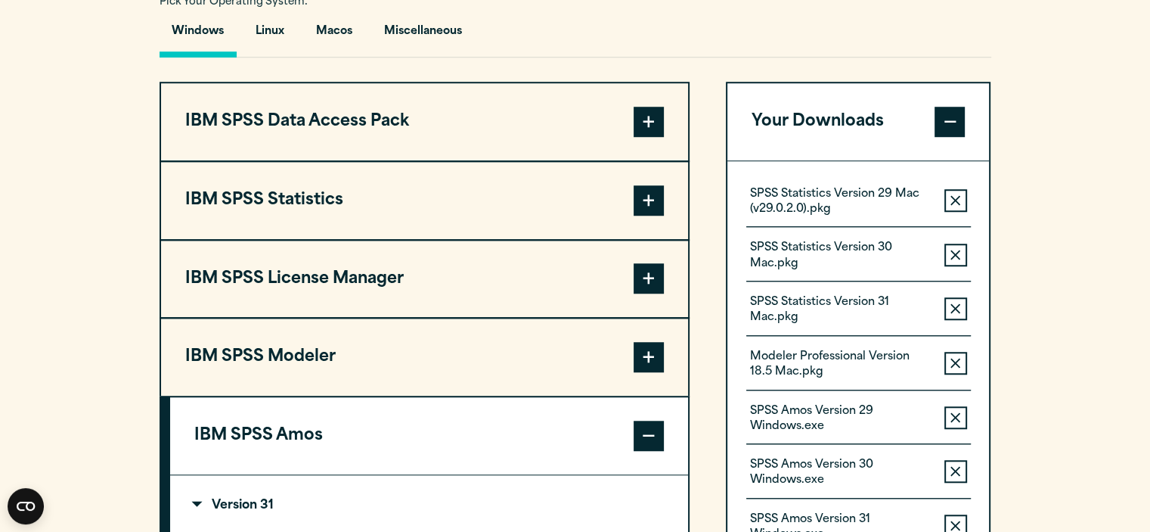
scroll to position [1123, 0]
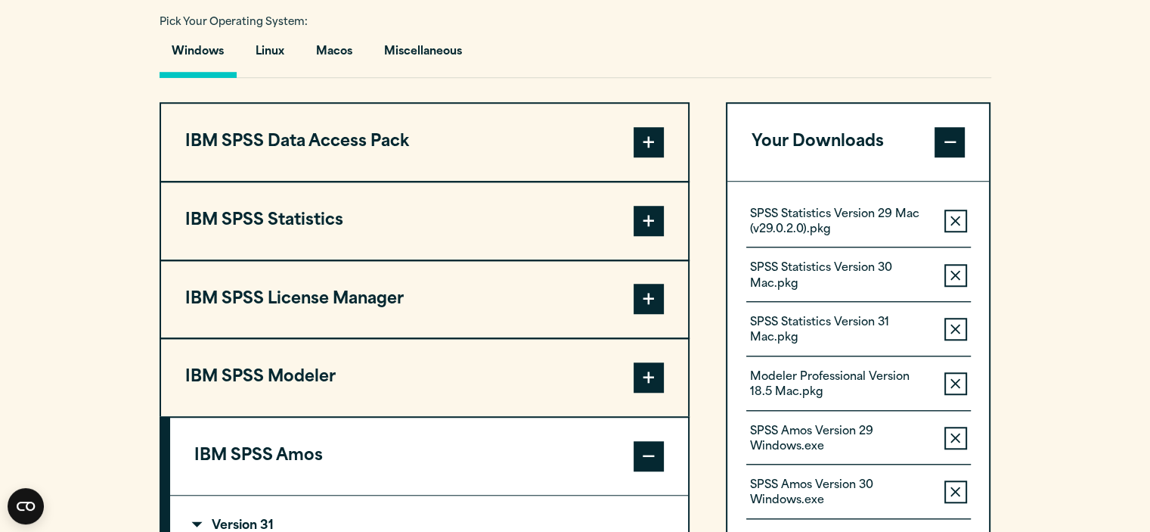
click at [651, 456] on span at bounding box center [649, 456] width 30 height 30
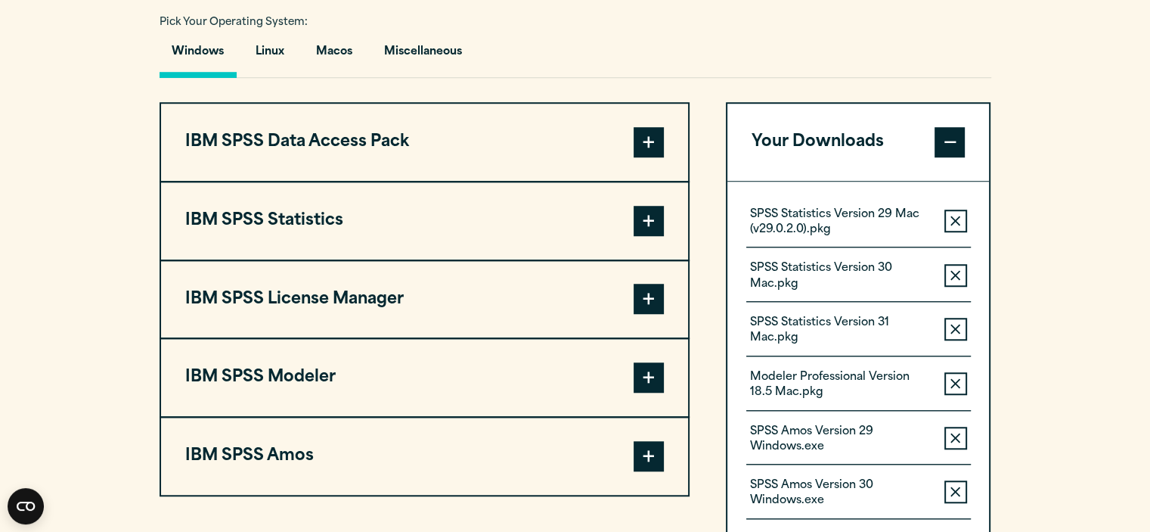
click at [635, 244] on button "IBM SPSS Statistics" at bounding box center [424, 220] width 527 height 77
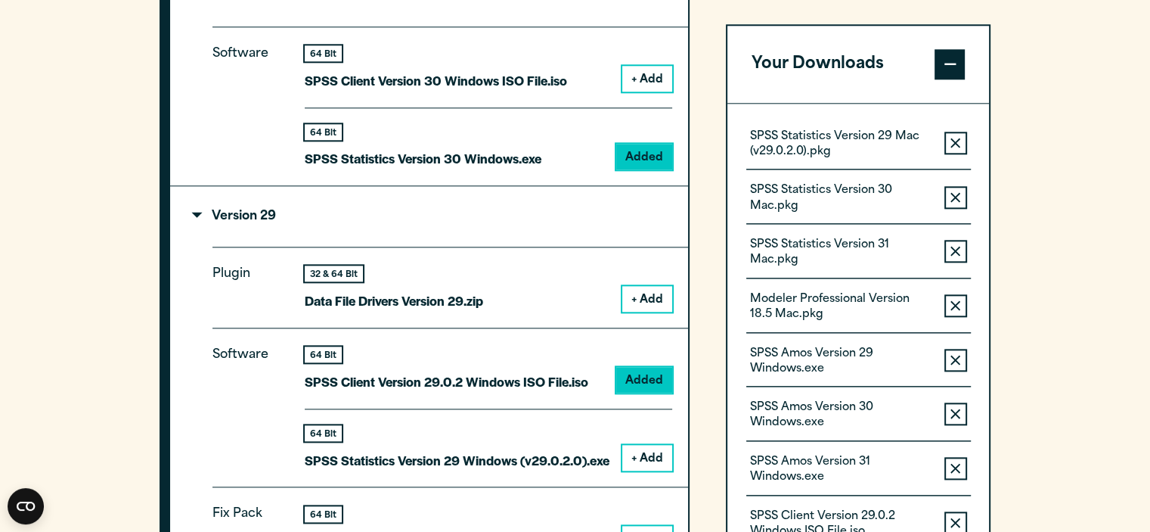
scroll to position [1728, 0]
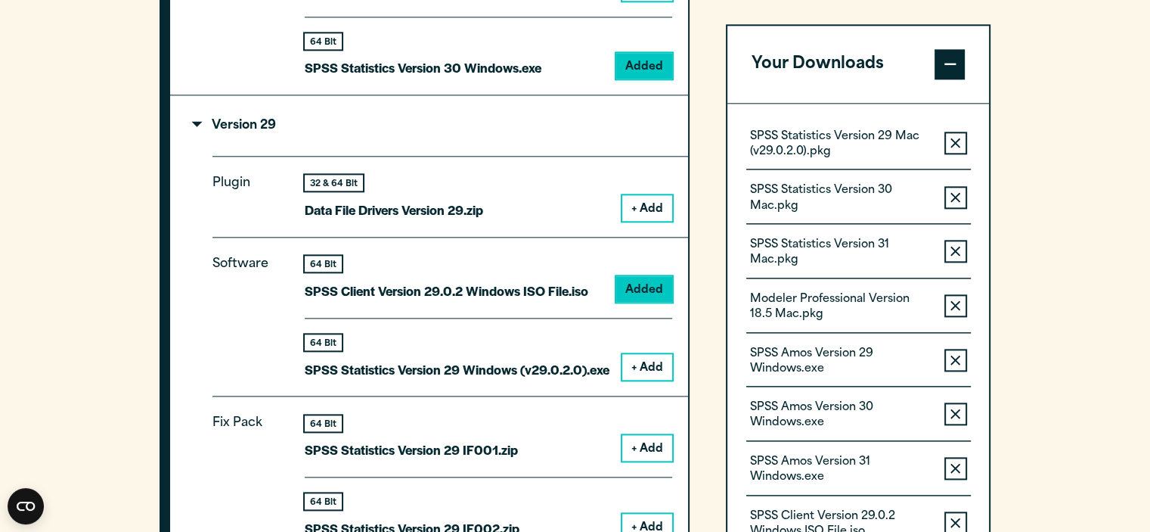
click at [647, 359] on button "+ Add" at bounding box center [647, 367] width 50 height 26
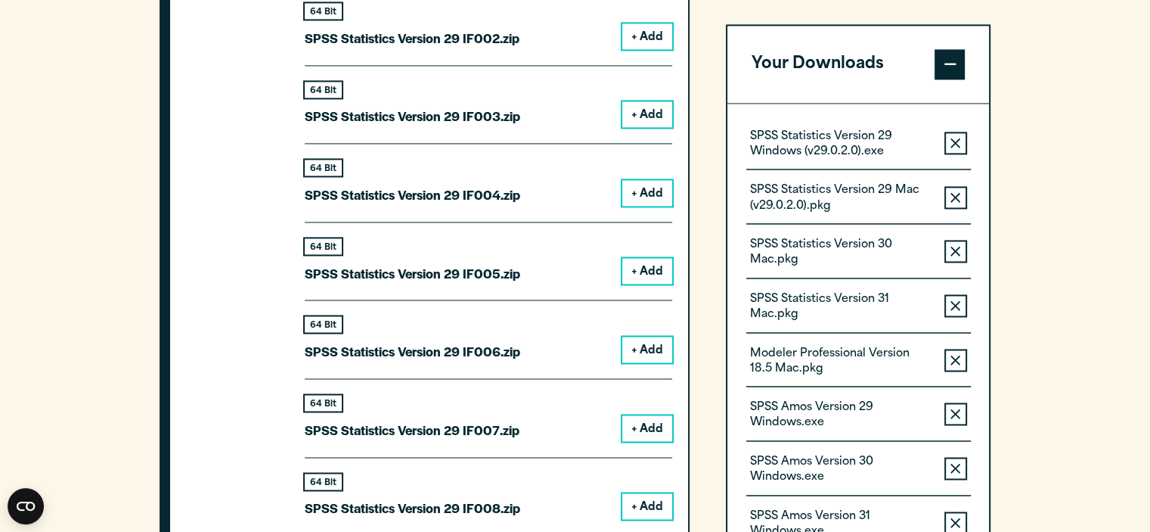
scroll to position [2258, 0]
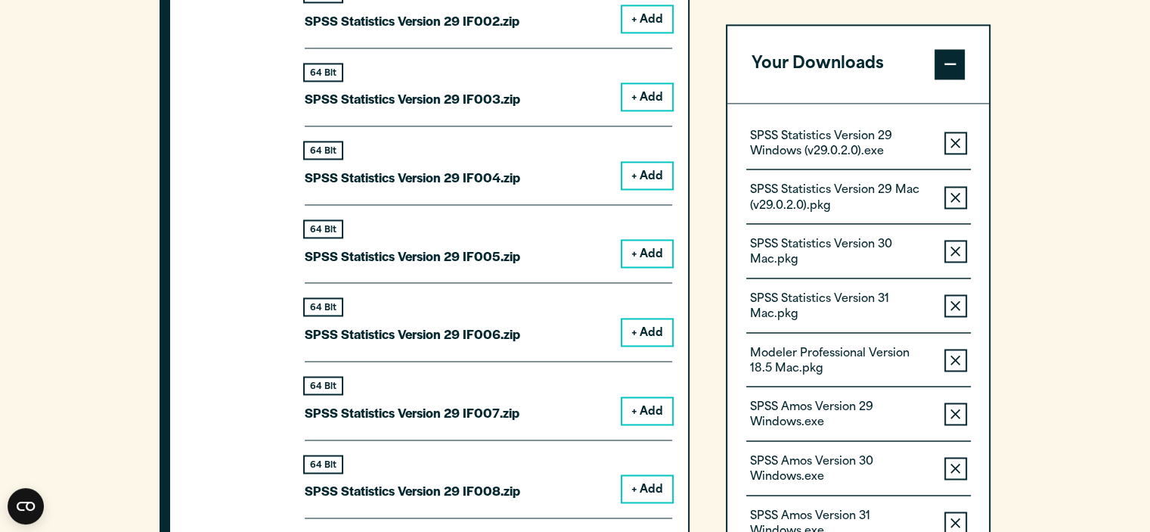
click at [964, 195] on button "Remove this item from your software download list" at bounding box center [956, 197] width 23 height 23
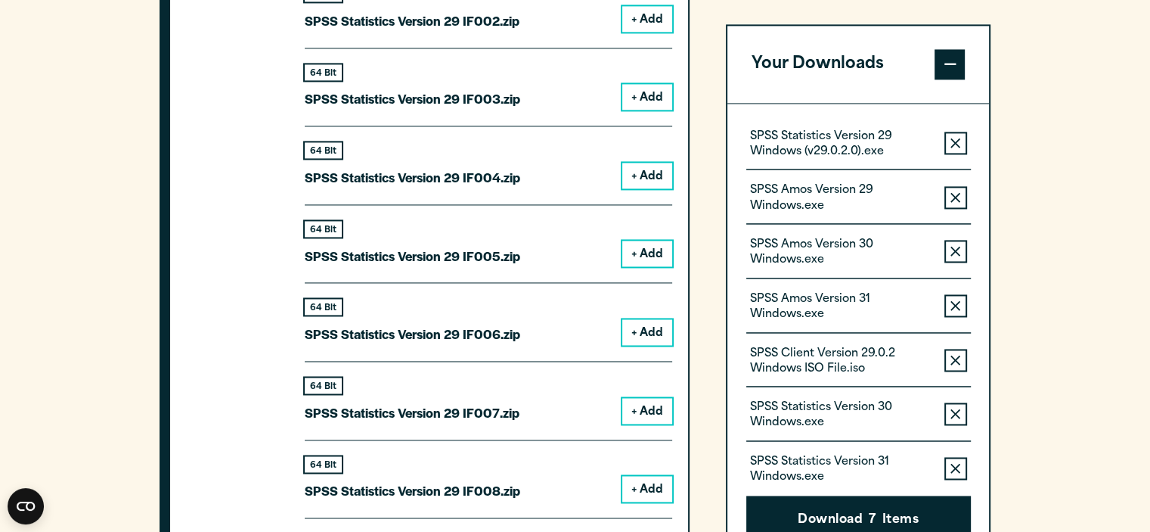
click at [964, 195] on button "Remove this item from your software download list" at bounding box center [956, 197] width 23 height 23
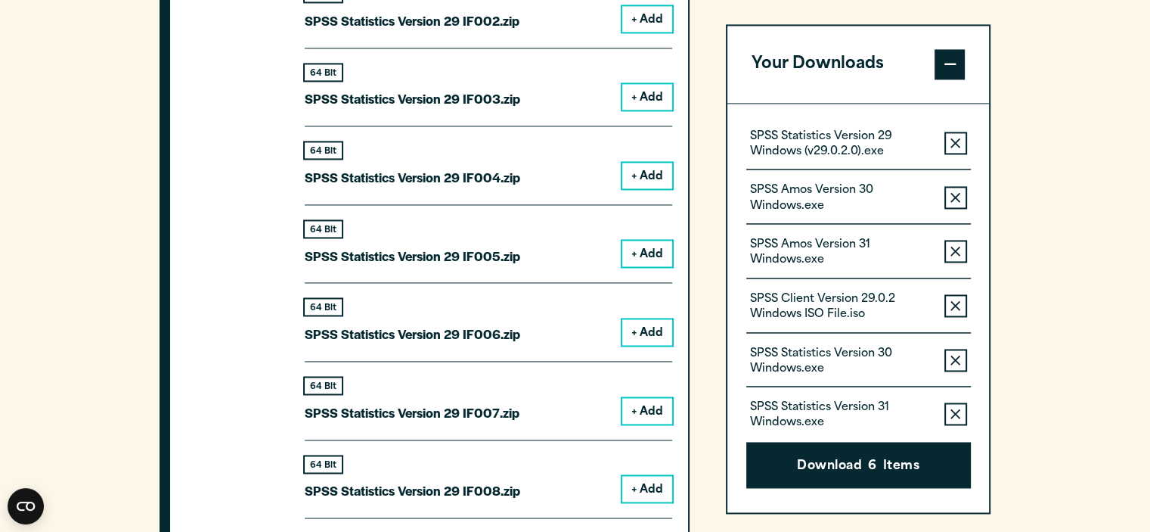
click at [964, 195] on button "Remove this item from your software download list" at bounding box center [956, 197] width 23 height 23
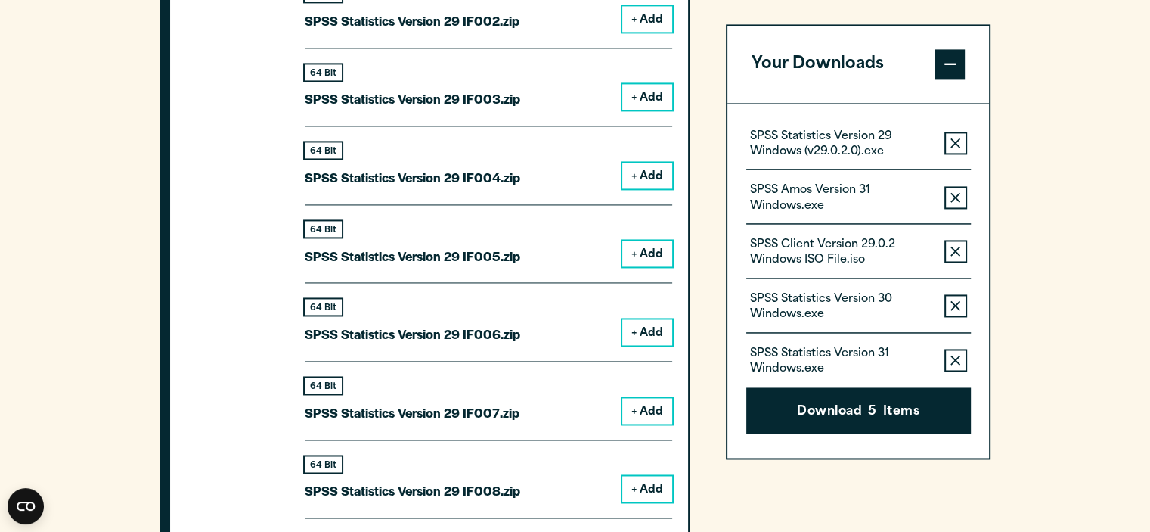
click at [964, 195] on button "Remove this item from your software download list" at bounding box center [956, 197] width 23 height 23
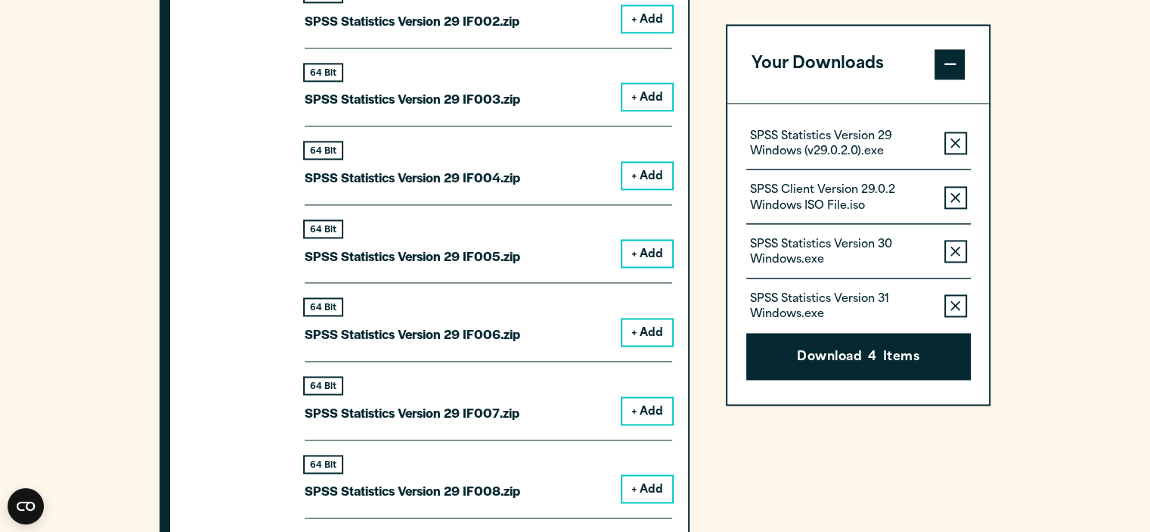
click at [964, 195] on button "Remove this item from your software download list" at bounding box center [956, 197] width 23 height 23
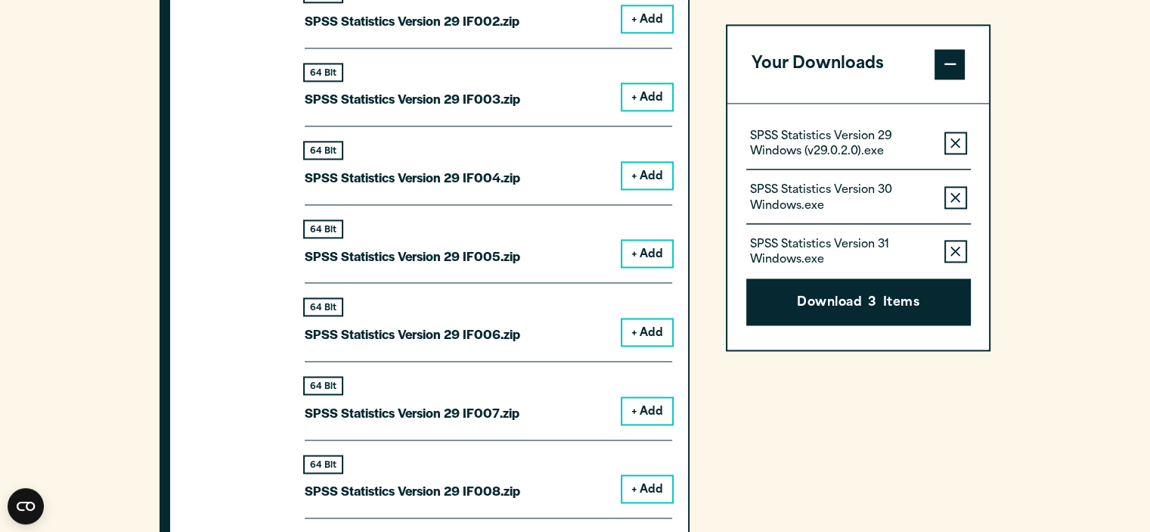
click at [964, 195] on button "Remove this item from your software download list" at bounding box center [956, 197] width 23 height 23
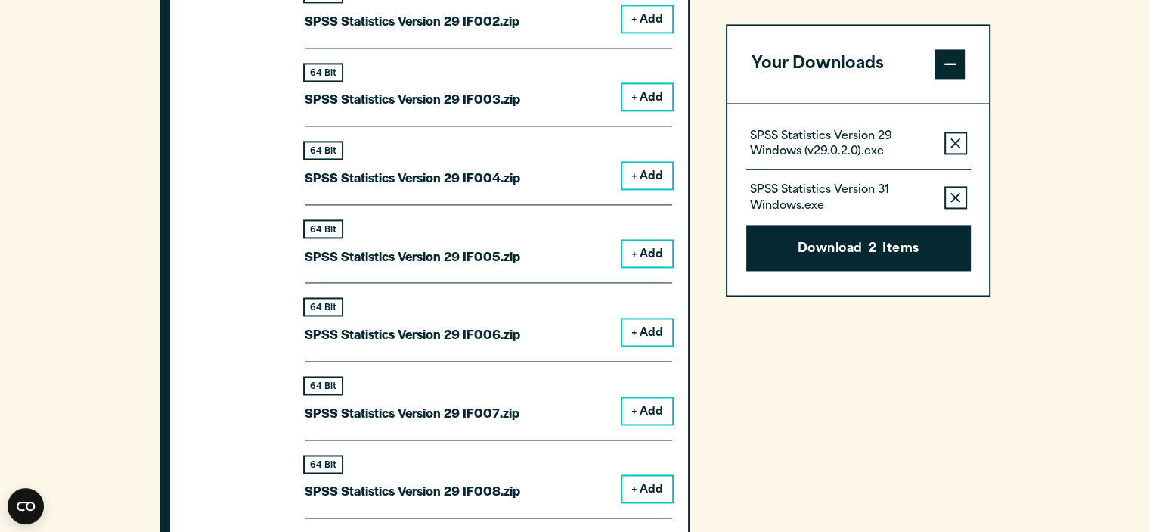
click at [964, 195] on button "Remove this item from your software download list" at bounding box center [956, 197] width 23 height 23
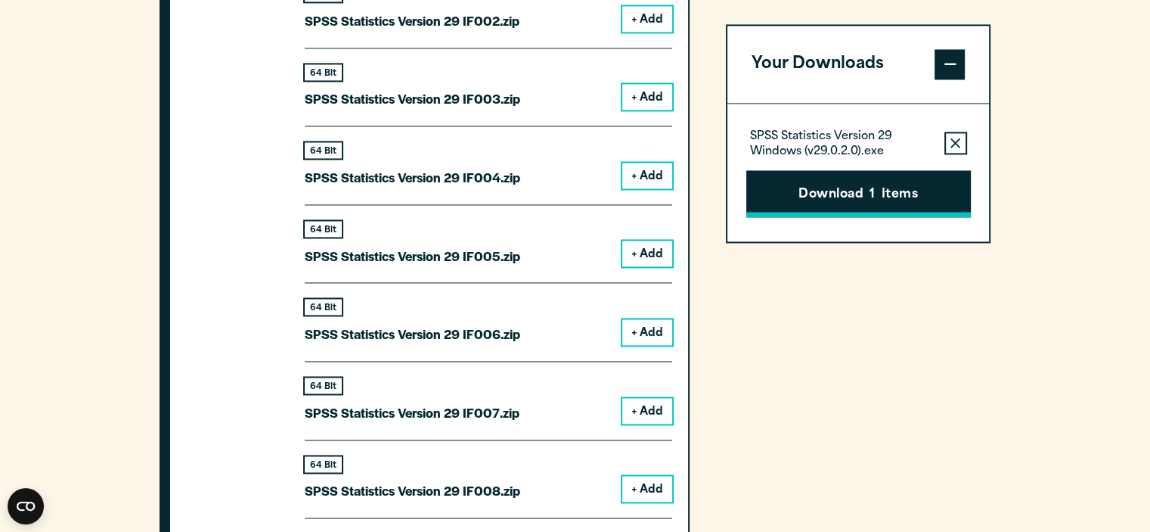
click at [887, 200] on button "Download 1 Items" at bounding box center [859, 193] width 225 height 47
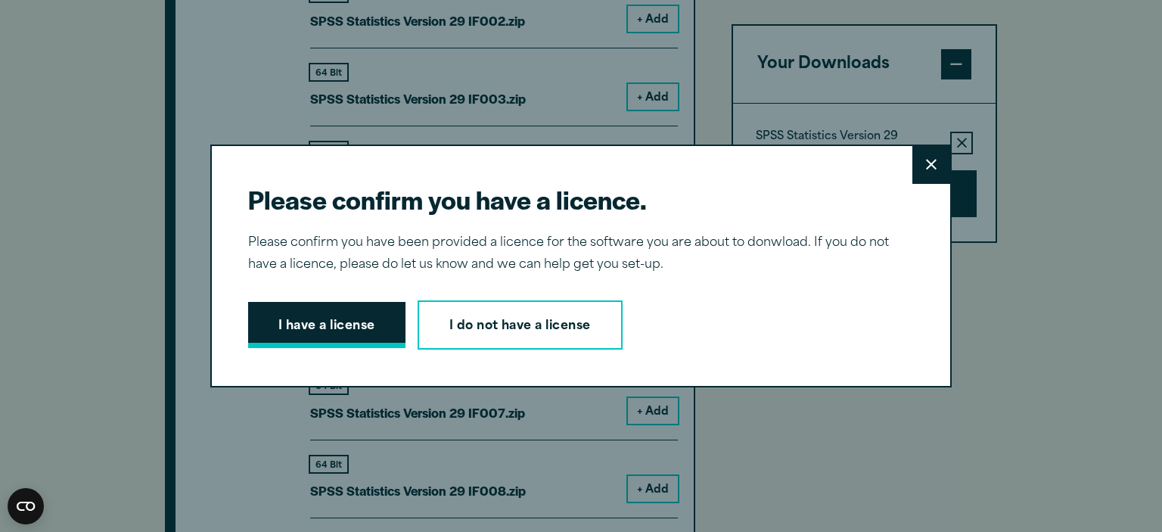
click at [330, 321] on button "I have a license" at bounding box center [326, 325] width 157 height 47
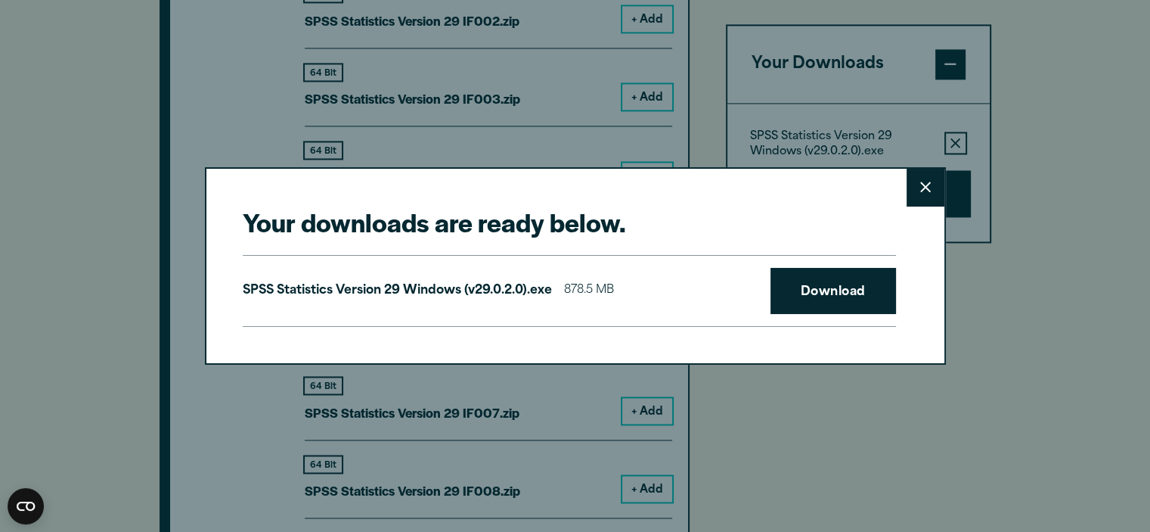
scroll to position [0, 0]
click at [832, 296] on link "Download" at bounding box center [834, 291] width 126 height 47
